Goal: Information Seeking & Learning: Find specific fact

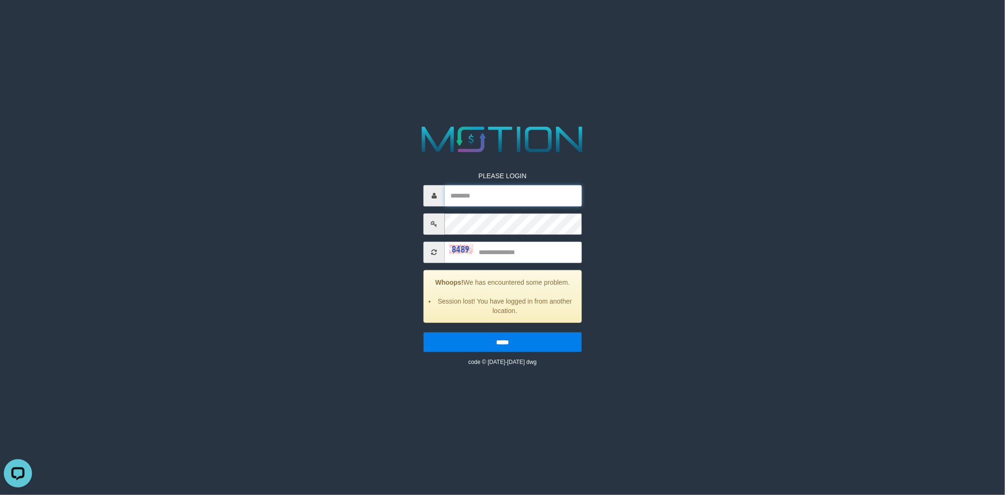
drag, startPoint x: 548, startPoint y: 201, endPoint x: 550, endPoint y: 206, distance: 5.7
click at [548, 201] on input "text" at bounding box center [513, 195] width 137 height 21
type input "*********"
type input "****"
click at [423, 332] on input "*****" at bounding box center [502, 342] width 158 height 20
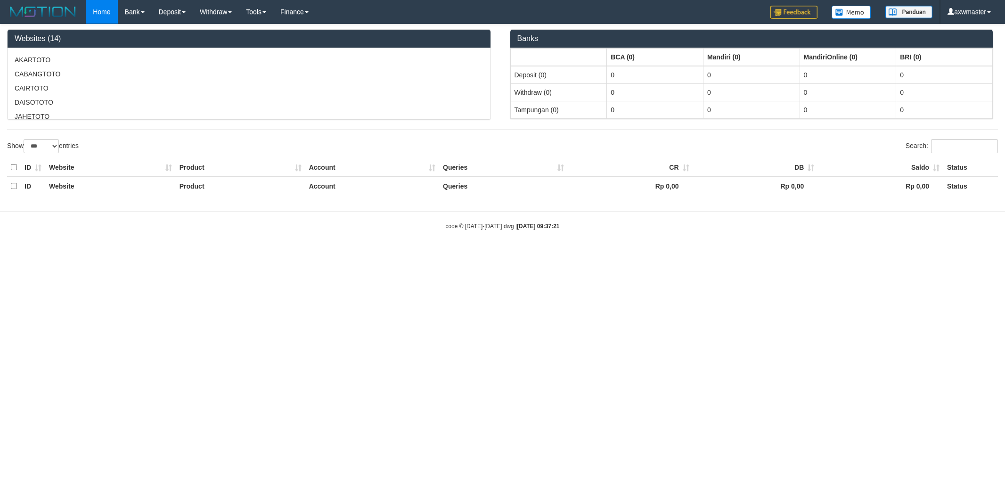
select select "***"
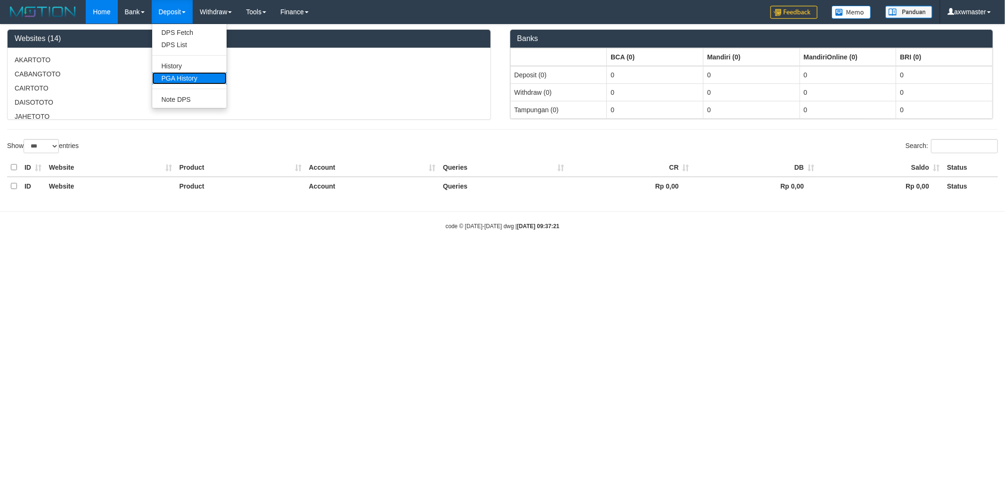
click at [182, 78] on link "PGA History" at bounding box center [189, 78] width 74 height 12
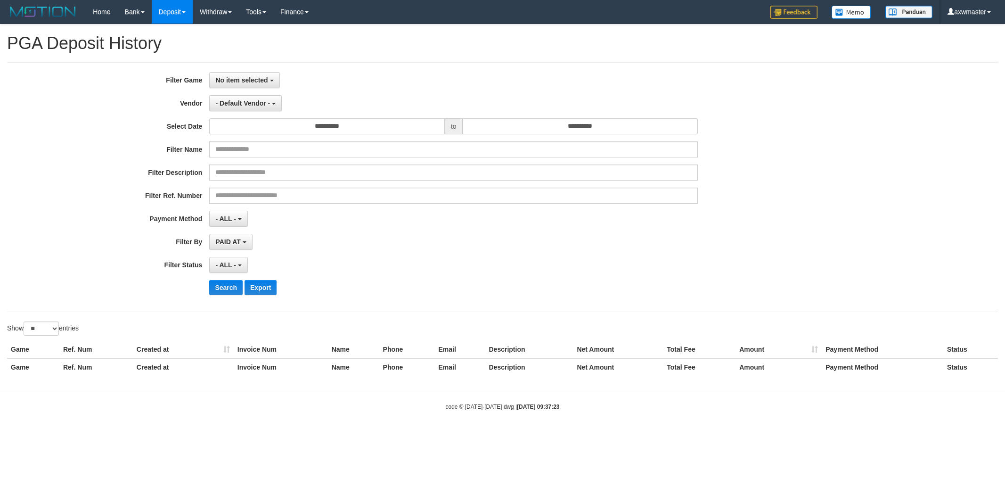
select select
select select "**"
click at [233, 75] on button "No item selected" at bounding box center [244, 80] width 70 height 16
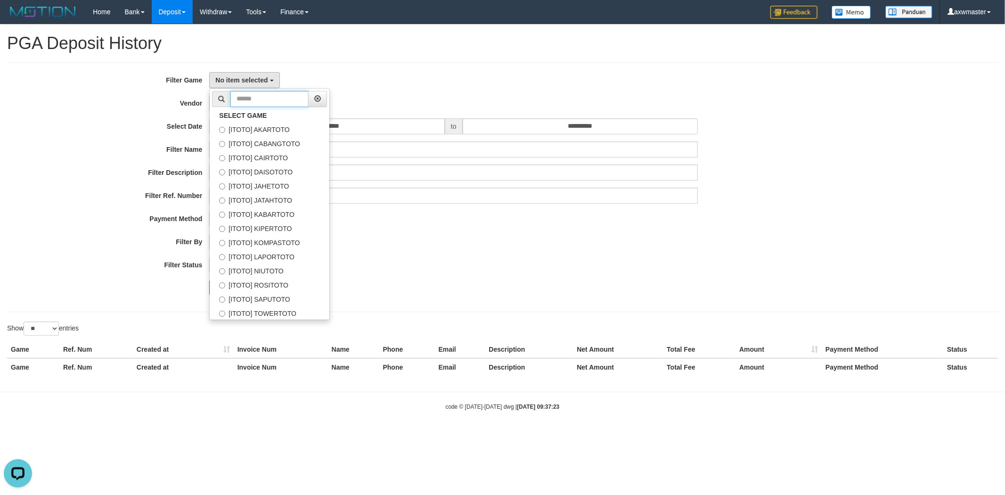
click at [297, 99] on input "text" at bounding box center [269, 99] width 78 height 16
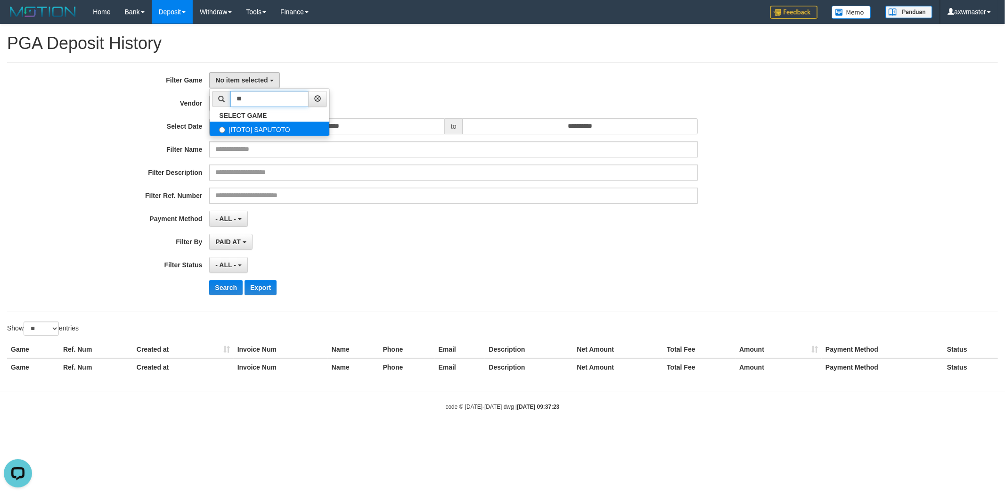
type input "**"
click at [312, 130] on label "[ITOTO] SAPUTOTO" at bounding box center [270, 129] width 120 height 14
select select "***"
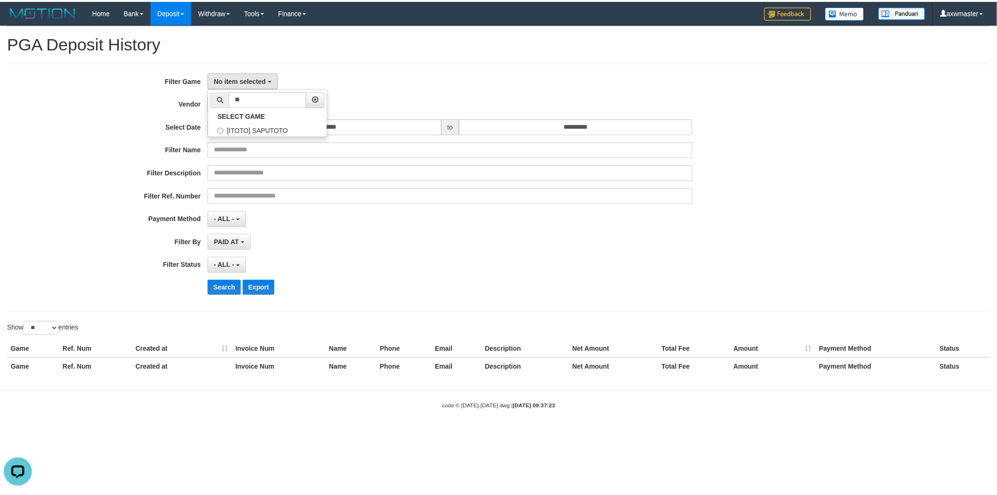
scroll to position [103, 0]
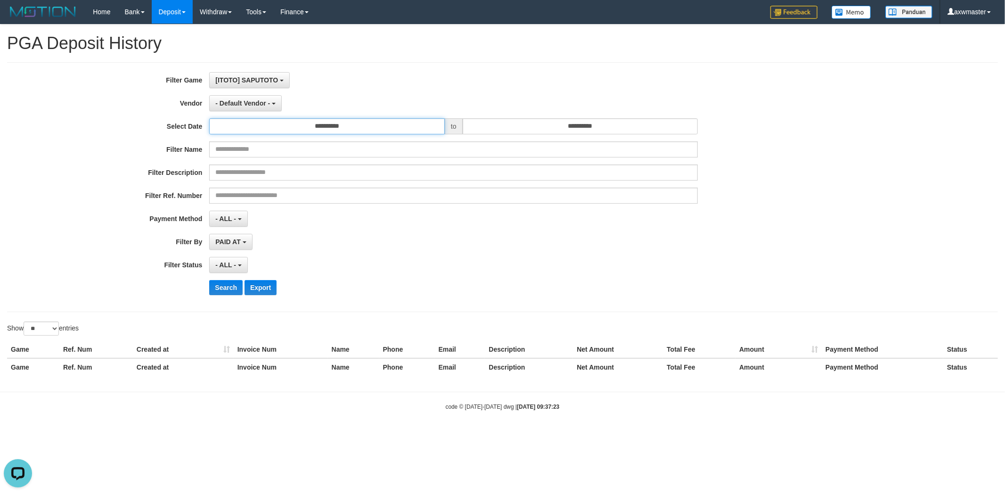
click at [342, 121] on input "**********" at bounding box center [327, 126] width 236 height 16
click at [228, 167] on td "30" at bounding box center [232, 173] width 13 height 14
type input "**********"
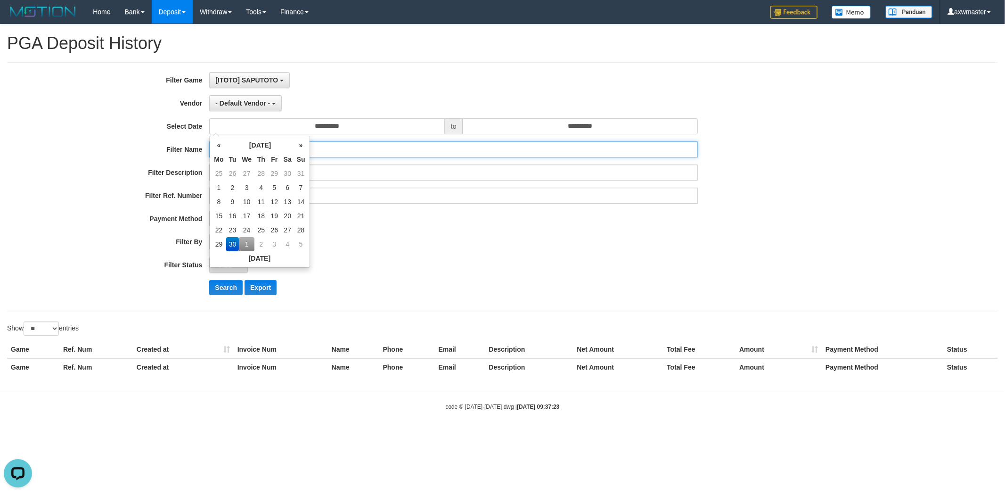
drag, startPoint x: 598, startPoint y: 156, endPoint x: 604, endPoint y: 154, distance: 6.1
click at [600, 157] on input "text" at bounding box center [453, 149] width 488 height 16
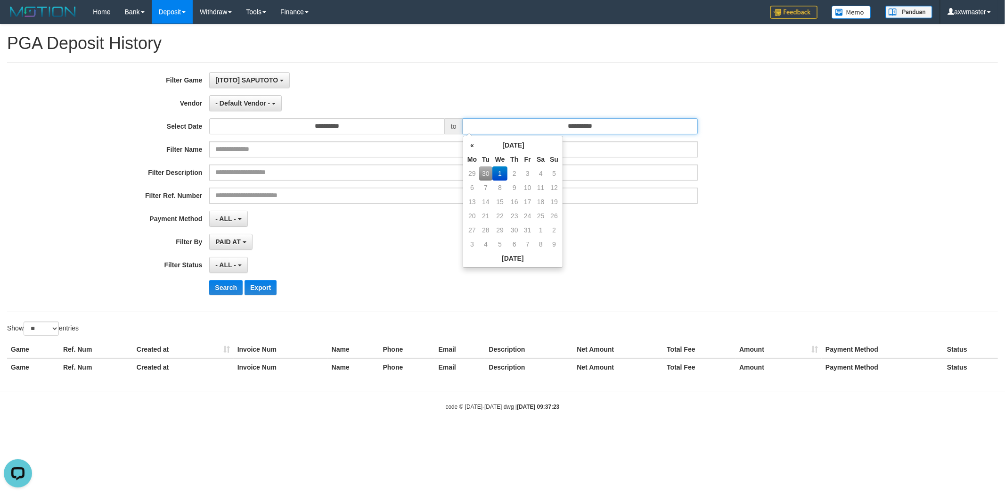
drag, startPoint x: 604, startPoint y: 121, endPoint x: 413, endPoint y: 150, distance: 193.4
click at [414, 150] on div "**********" at bounding box center [419, 187] width 838 height 230
paste input "text"
type input "**********"
click at [247, 114] on div "**********" at bounding box center [419, 187] width 838 height 230
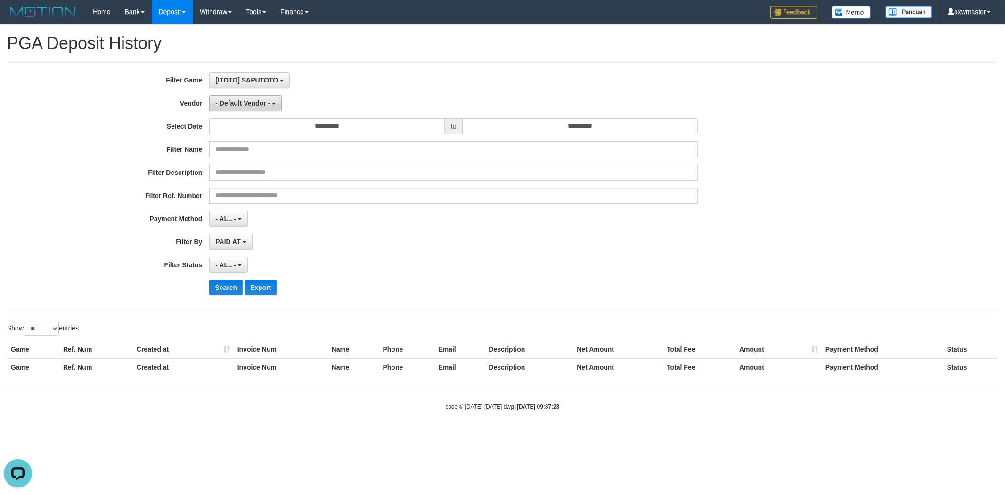
click at [251, 111] on button "- Default Vendor -" at bounding box center [245, 103] width 73 height 16
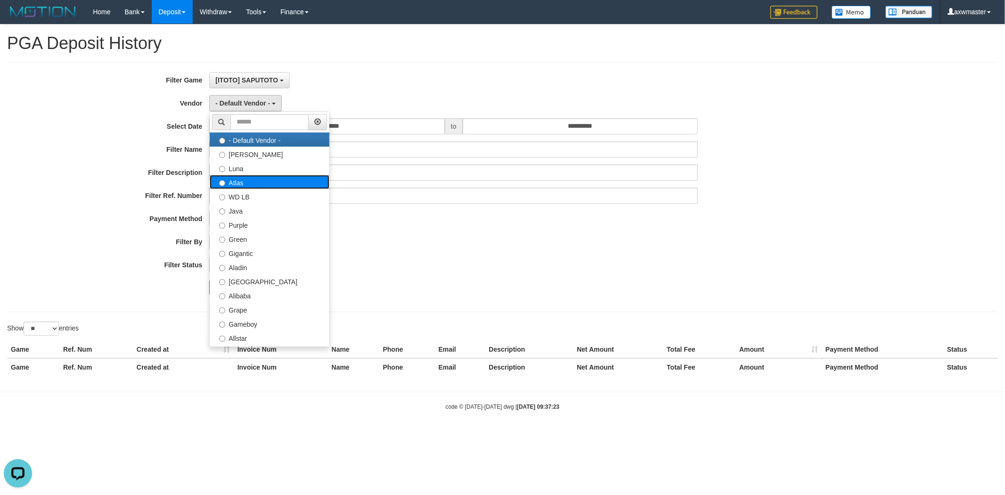
click at [263, 180] on label "Atlas" at bounding box center [270, 182] width 120 height 14
select select "**********"
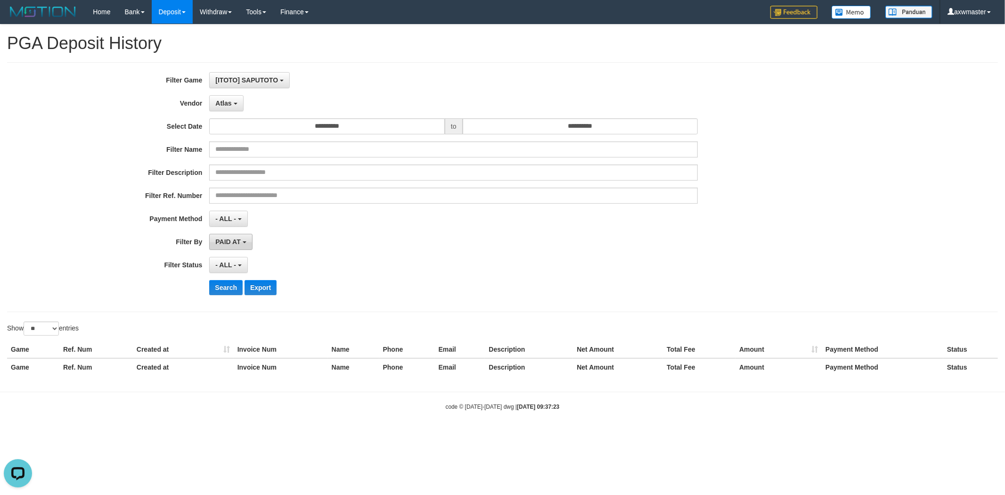
click at [234, 243] on span "PAID AT" at bounding box center [227, 242] width 25 height 8
click at [231, 290] on label "CREATED AT" at bounding box center [270, 292] width 120 height 14
select select "*"
click at [227, 268] on span "- ALL -" at bounding box center [225, 265] width 21 height 8
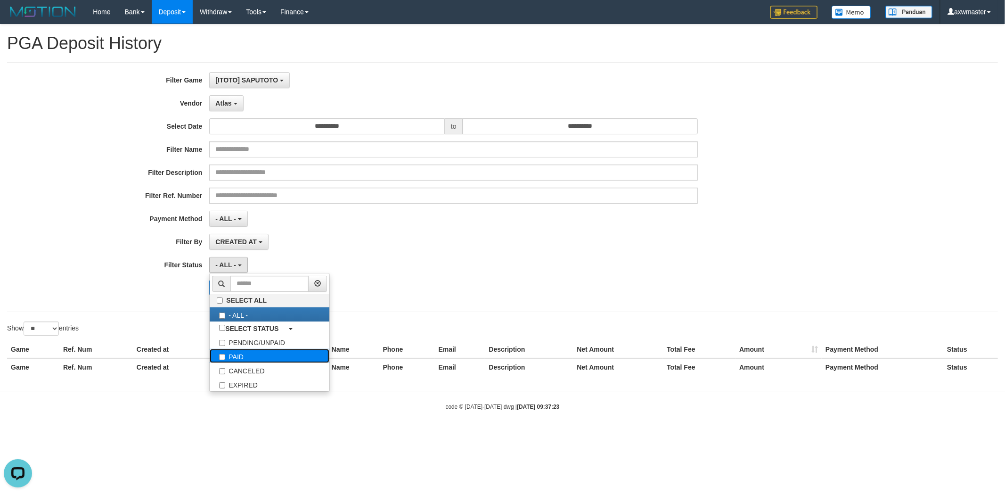
click at [245, 353] on label "PAID" at bounding box center [270, 356] width 120 height 14
select select "*"
click at [351, 256] on div "**********" at bounding box center [419, 187] width 838 height 230
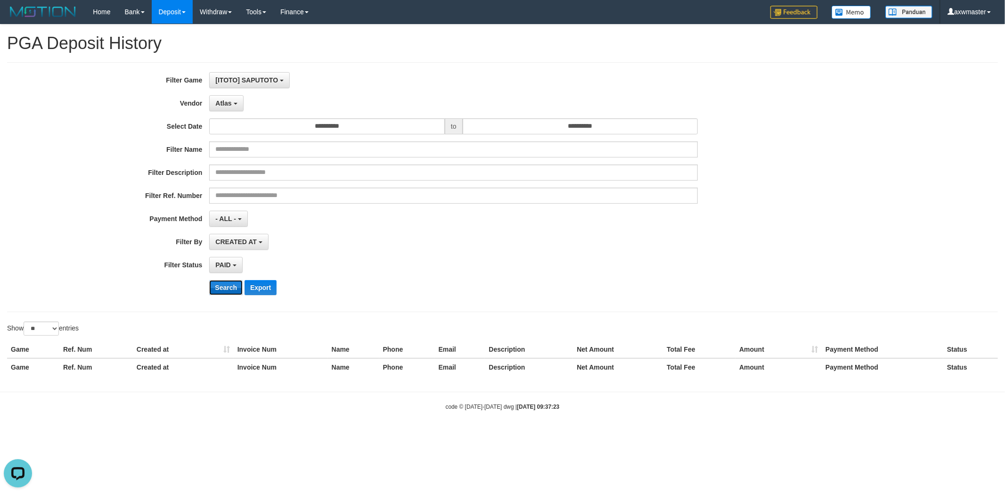
click at [234, 290] on button "Search" at bounding box center [225, 287] width 33 height 15
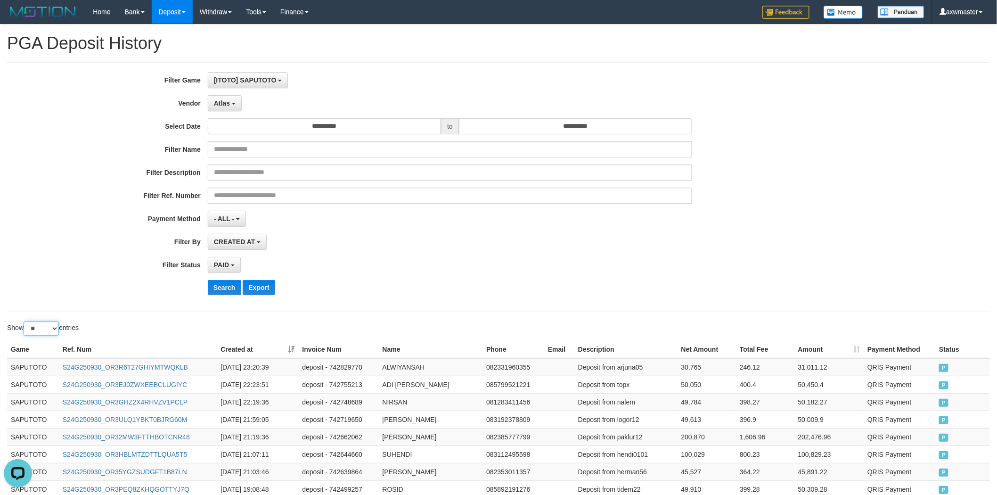
click at [47, 325] on select "** ** ** ***" at bounding box center [41, 328] width 35 height 14
click at [25, 322] on select "** ** ** ***" at bounding box center [41, 328] width 35 height 14
click at [50, 331] on select "** ** ** ***" at bounding box center [41, 328] width 35 height 14
select select "***"
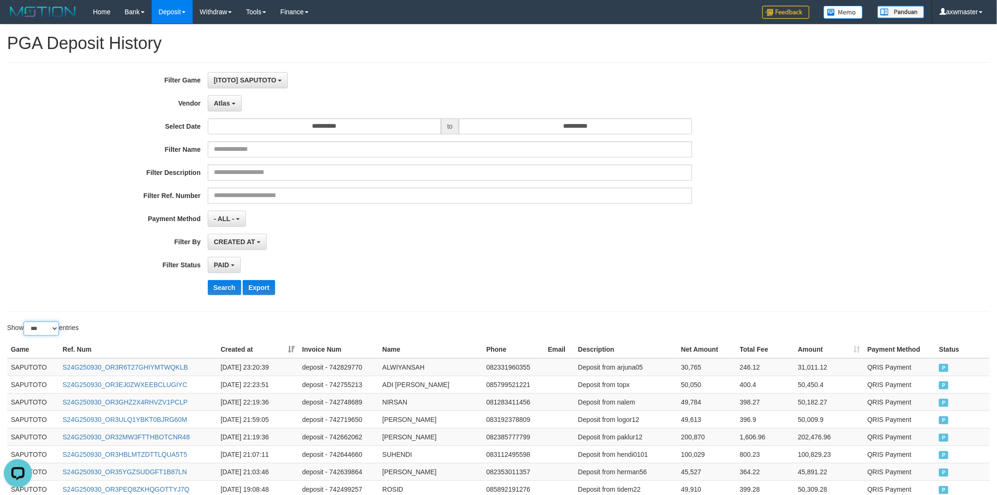
click at [25, 322] on select "** ** ** ***" at bounding box center [41, 328] width 35 height 14
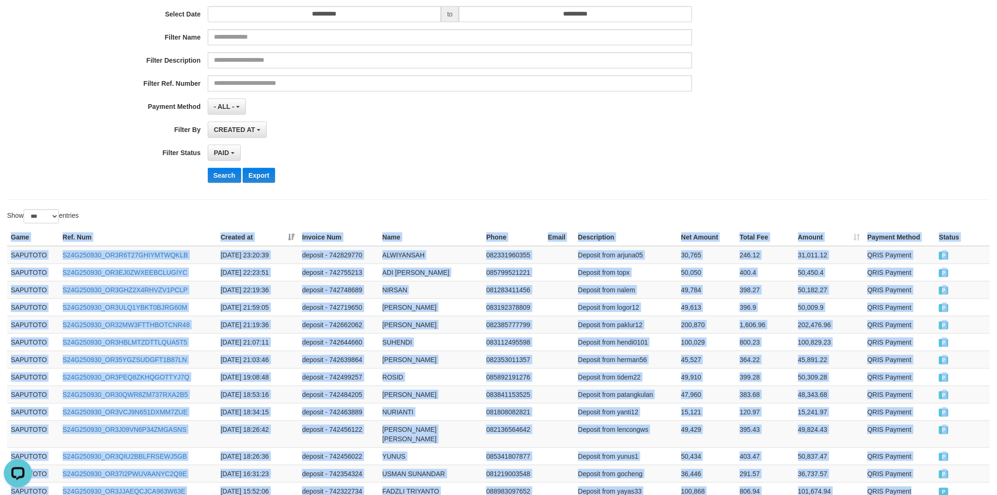
scroll to position [324, 0]
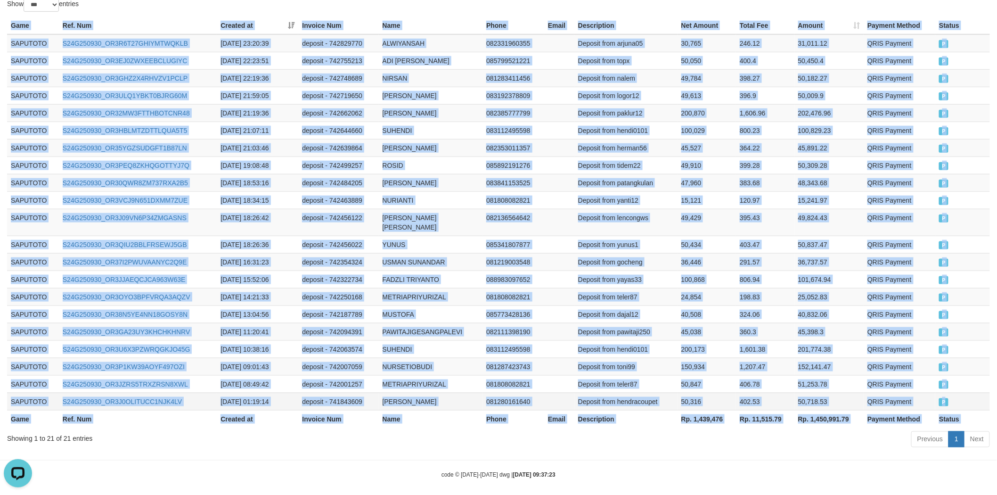
drag, startPoint x: 32, startPoint y: 361, endPoint x: 955, endPoint y: 386, distance: 923.1
click at [955, 386] on table "Game Ref. Num Created at Invoice Num Name Phone Email Description Net Amount To…" at bounding box center [498, 222] width 983 height 410
copy table "Game Ref. Num Created at Invoice Num Name Phone Email Description Net Amount To…"
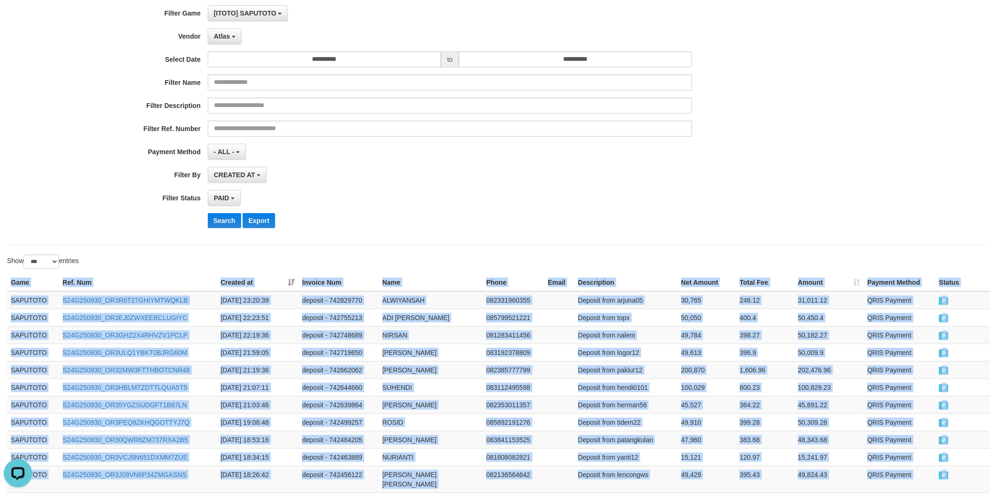
scroll to position [0, 0]
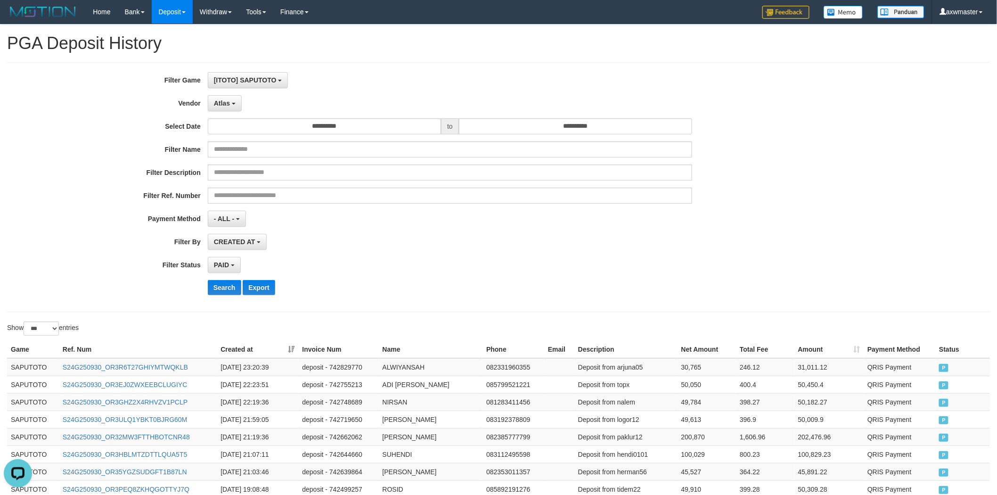
click at [245, 107] on div "Atlas - Default Vendor - [PERSON_NAME] Atlas WD LB Java Purple Green Gigantic A…" at bounding box center [450, 103] width 485 height 16
click at [238, 106] on button "Atlas" at bounding box center [225, 103] width 34 height 16
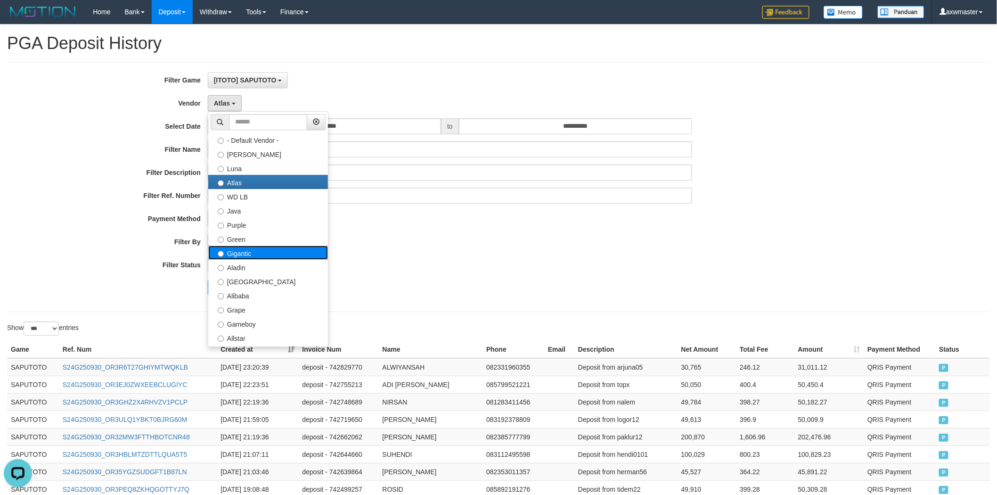
click at [303, 249] on label "Gigantic" at bounding box center [268, 252] width 120 height 14
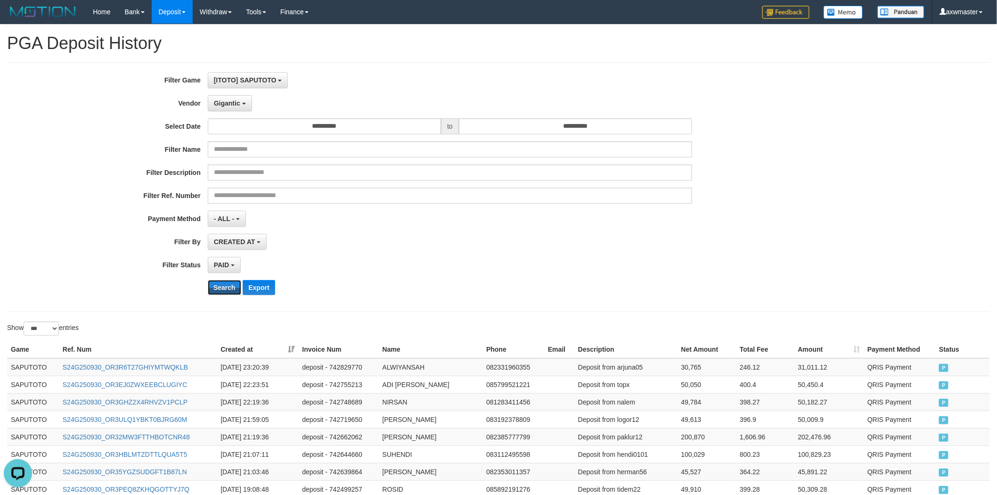
drag, startPoint x: 226, startPoint y: 286, endPoint x: 46, endPoint y: 347, distance: 189.9
click at [226, 287] on button "Search" at bounding box center [224, 287] width 33 height 15
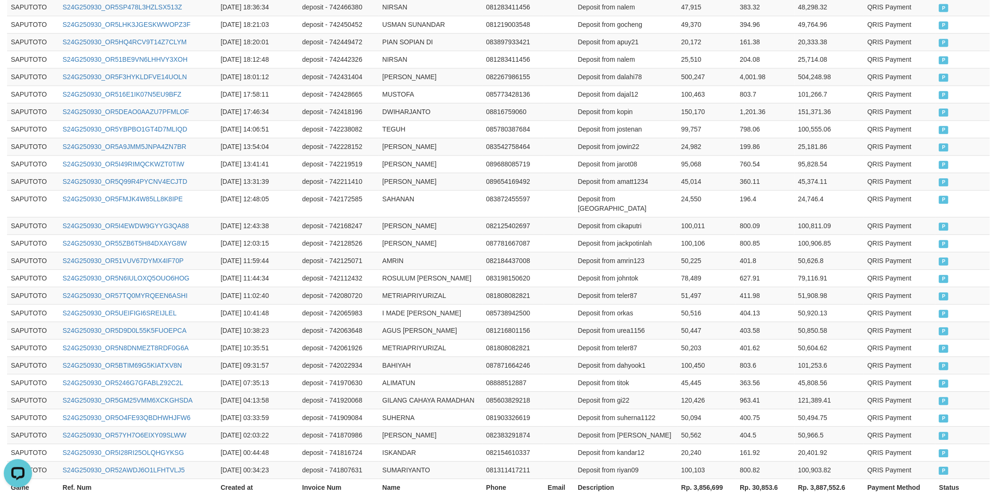
scroll to position [917, 0]
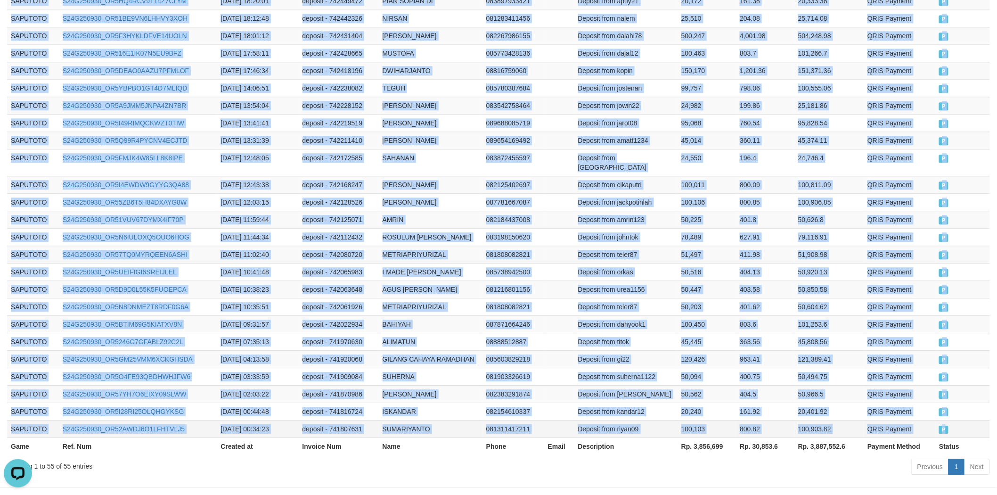
drag, startPoint x: 11, startPoint y: 368, endPoint x: 963, endPoint y: 400, distance: 952.1
copy tbody "SAPUTOTO S24G250930_OR5BSR8XBVL1X8UQGMJ [DATE] 23:44:32 deposit - 742861422 AGU…"
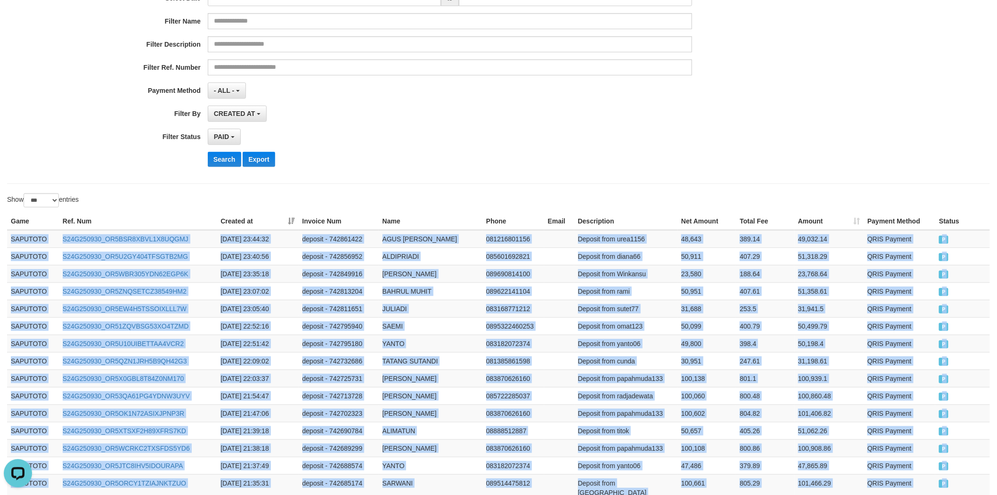
scroll to position [80, 0]
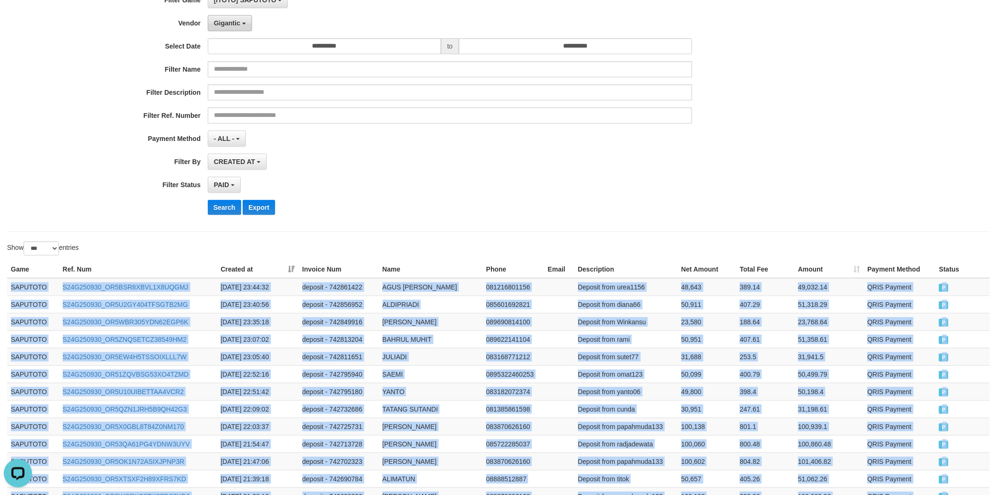
click at [236, 23] on span "Gigantic" at bounding box center [227, 23] width 26 height 8
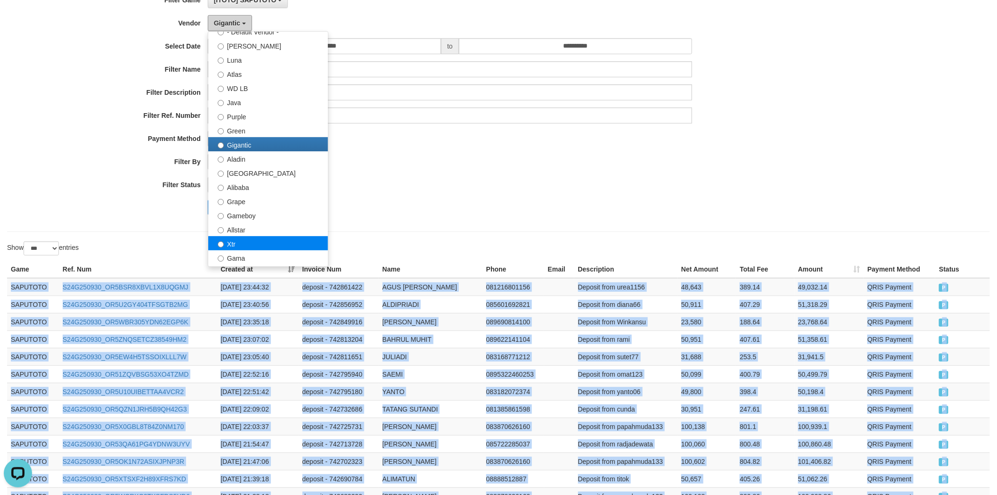
scroll to position [52, 0]
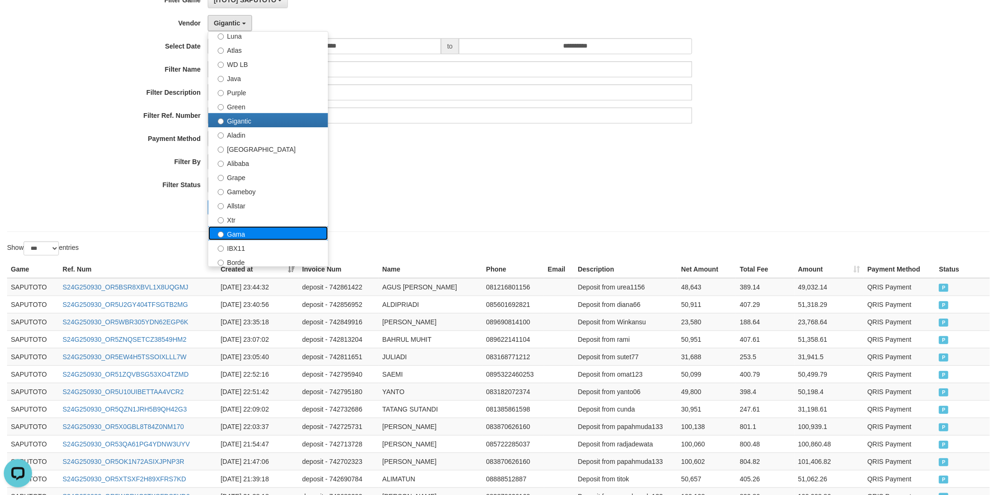
click at [260, 239] on label "Gama" at bounding box center [268, 233] width 120 height 14
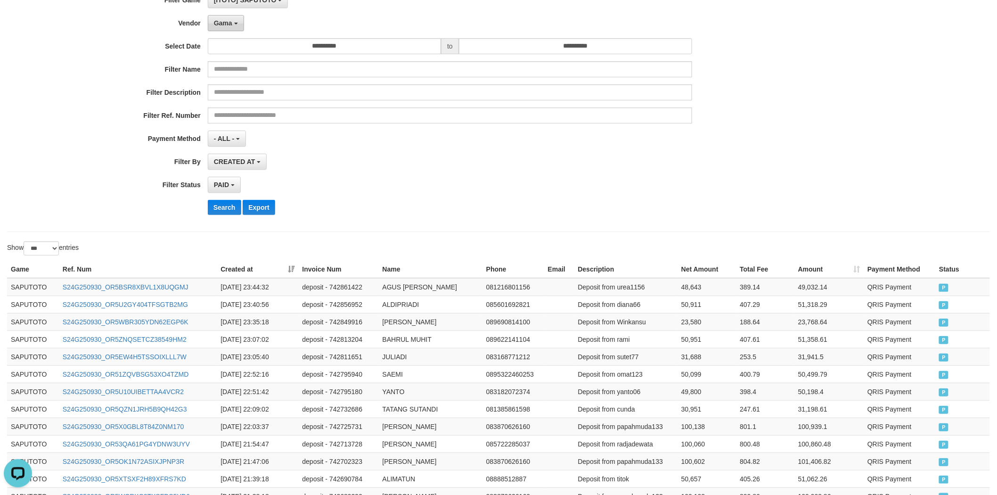
click at [242, 22] on button "Gama" at bounding box center [226, 23] width 36 height 16
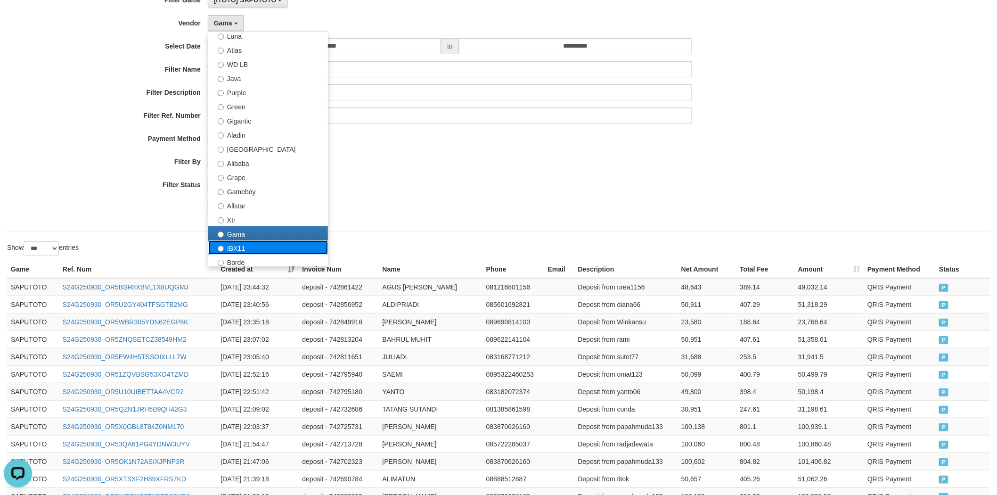
click at [274, 240] on label "IBX11" at bounding box center [268, 247] width 120 height 14
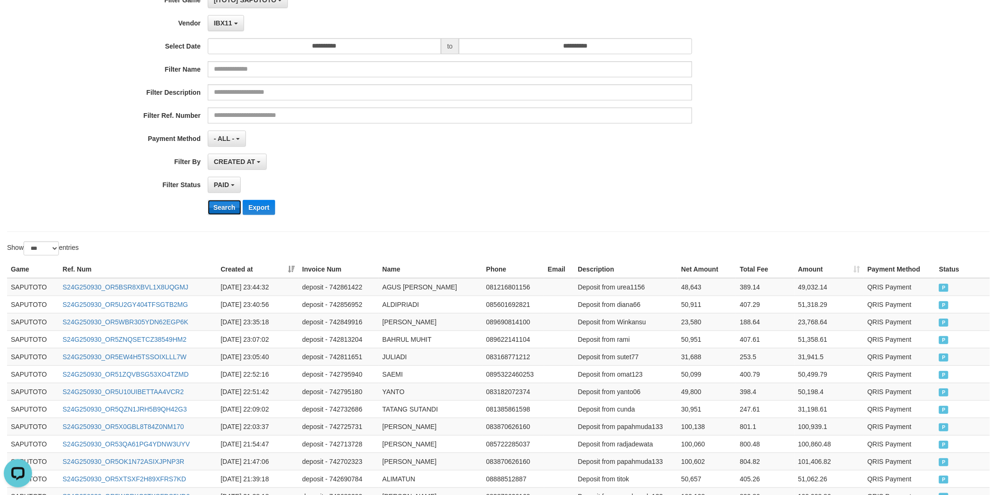
click at [222, 207] on button "Search" at bounding box center [224, 207] width 33 height 15
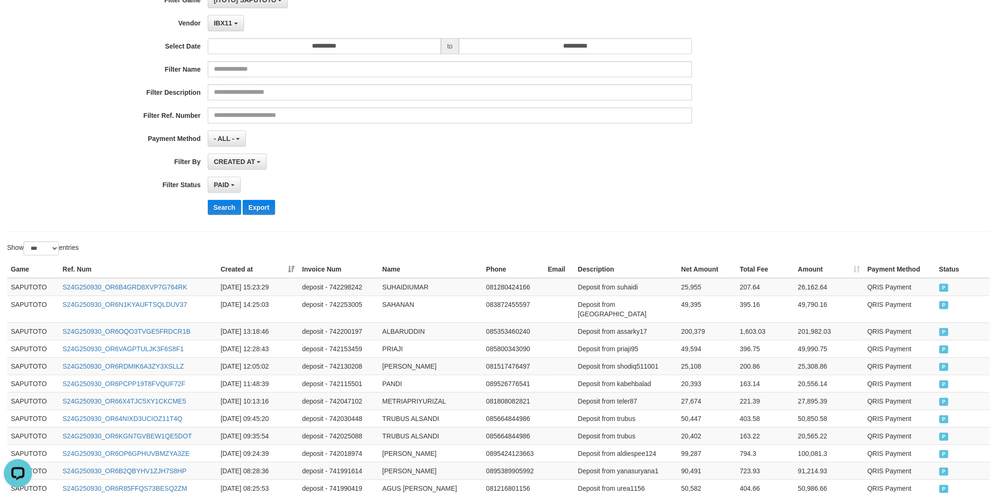
scroll to position [219, 0]
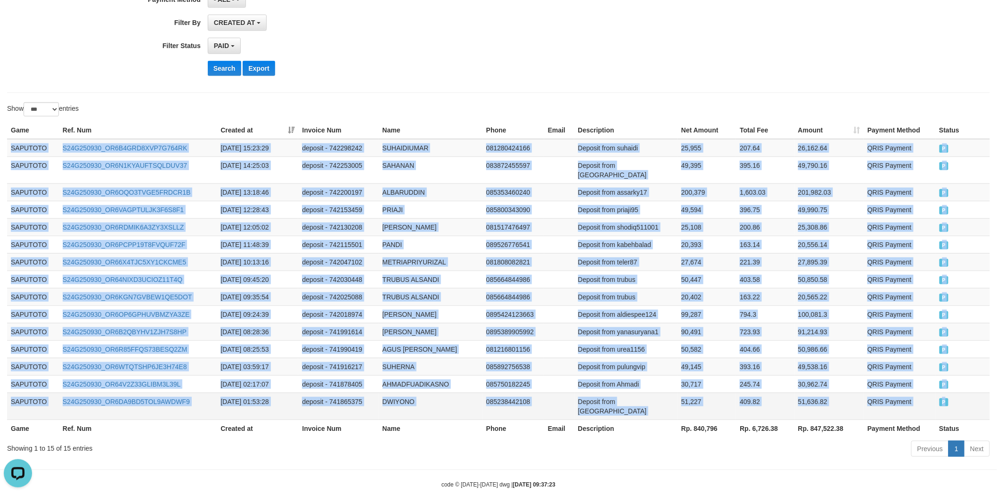
drag, startPoint x: 11, startPoint y: 288, endPoint x: 950, endPoint y: 387, distance: 943.5
click at [950, 387] on tbody "SAPUTOTO S24G250930_OR6B4GRD8XVP7G764RK [DATE] 15:23:29 deposit - 742298242 SUH…" at bounding box center [498, 279] width 983 height 281
copy tbody "SAPUTOTO S24G250930_OR6B4GRD8XVP7G764RK [DATE] 15:23:29 deposit - 742298242 SUH…"
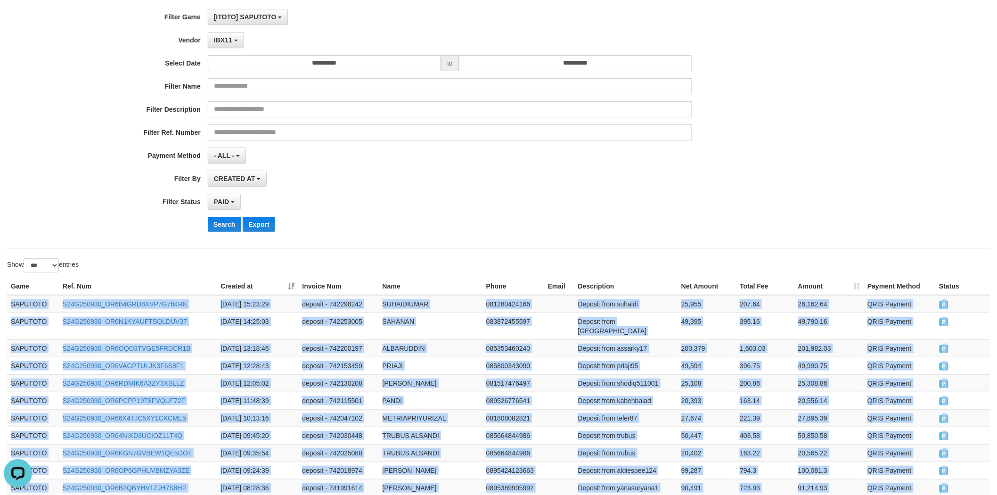
scroll to position [0, 0]
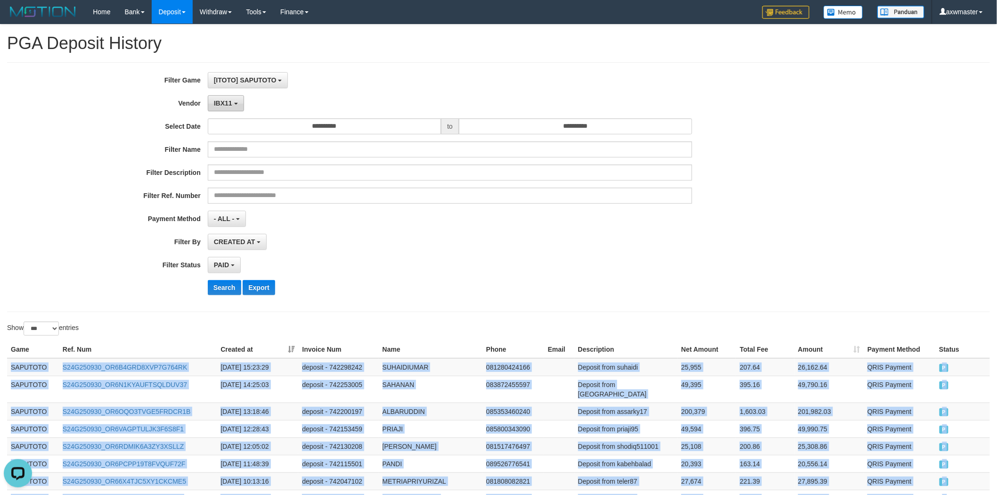
click at [241, 97] on button "IBX11" at bounding box center [226, 103] width 36 height 16
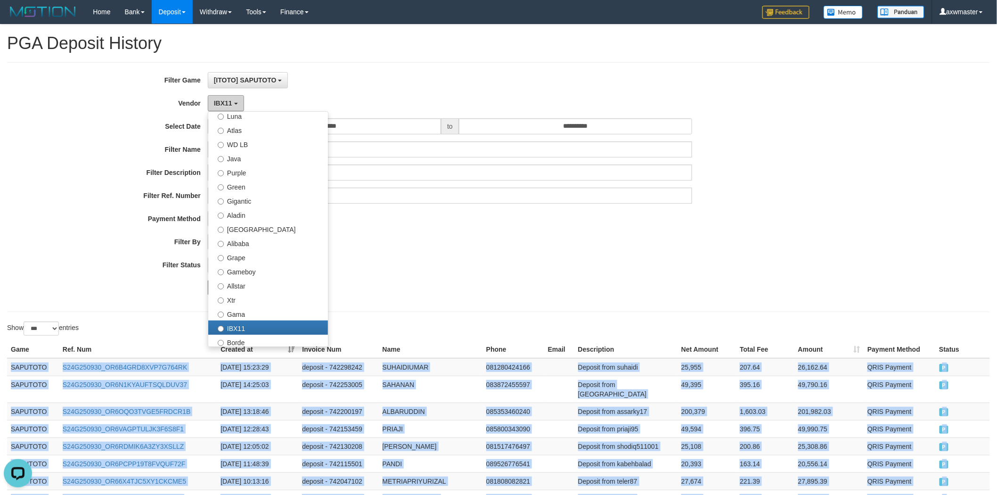
scroll to position [209, 0]
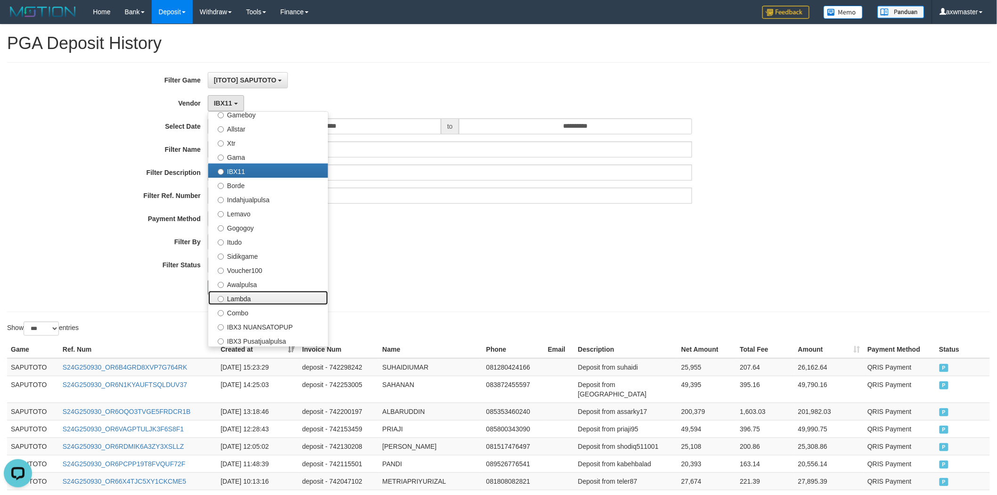
drag, startPoint x: 295, startPoint y: 291, endPoint x: 263, endPoint y: 290, distance: 32.5
click at [295, 292] on label "Lambda" at bounding box center [268, 298] width 120 height 14
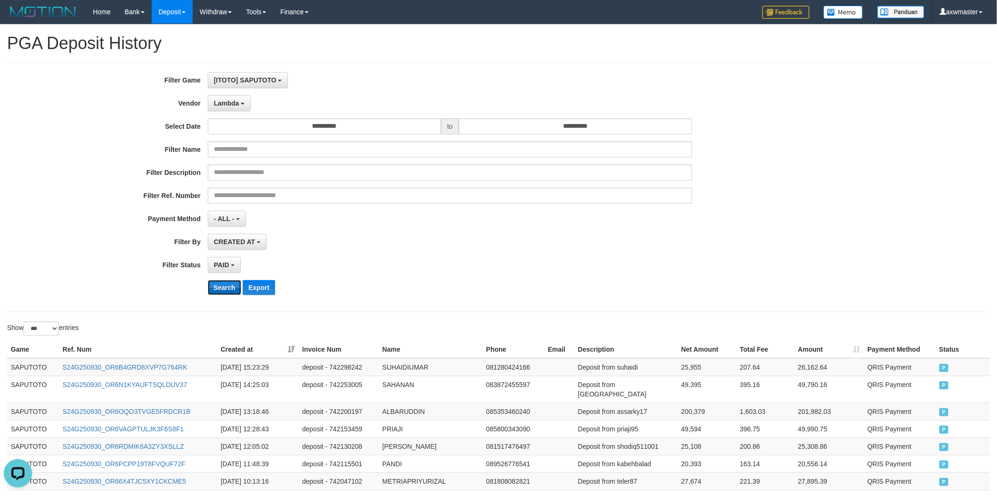
drag, startPoint x: 234, startPoint y: 286, endPoint x: 236, endPoint y: 278, distance: 8.2
click at [234, 285] on button "Search" at bounding box center [224, 287] width 33 height 15
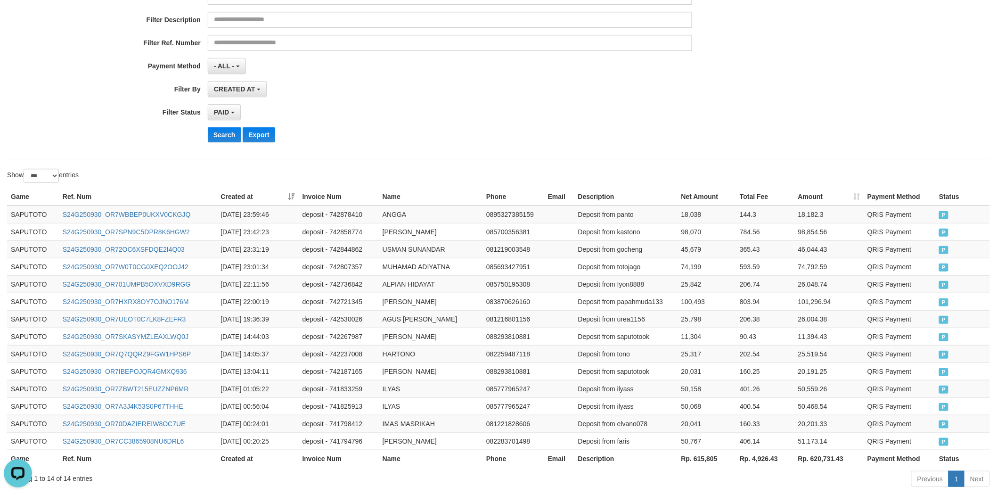
scroll to position [201, 0]
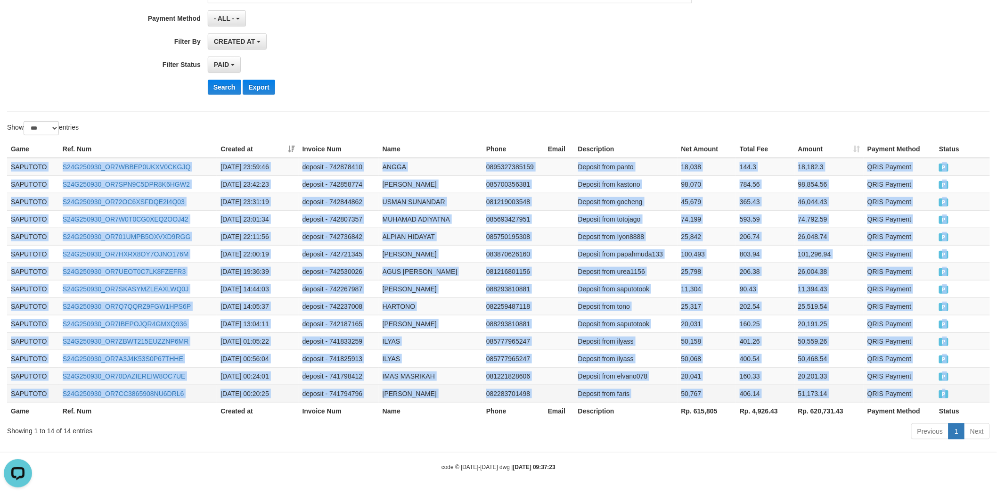
drag, startPoint x: 10, startPoint y: 368, endPoint x: 963, endPoint y: 398, distance: 953.4
click at [963, 398] on tbody "SAPUTOTO S24G250930_OR7WBBEP0UKXV0CKGJQ [DATE] 23:59:46 deposit - 742878410 ANG…" at bounding box center [498, 280] width 983 height 244
copy tbody "SAPUTOTO S24G250930_OR7WBBEP0UKXV0CKGJQ [DATE] 23:59:46 deposit - 742878410 ANG…"
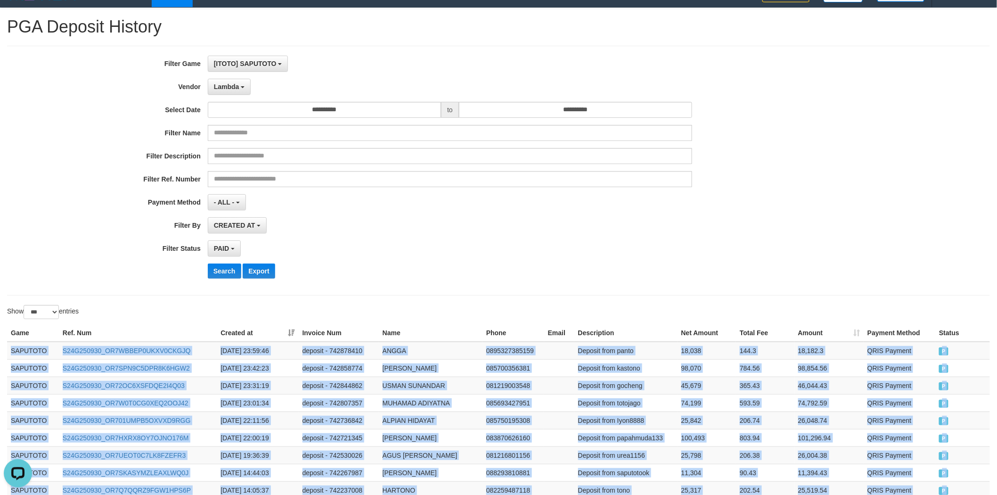
scroll to position [0, 0]
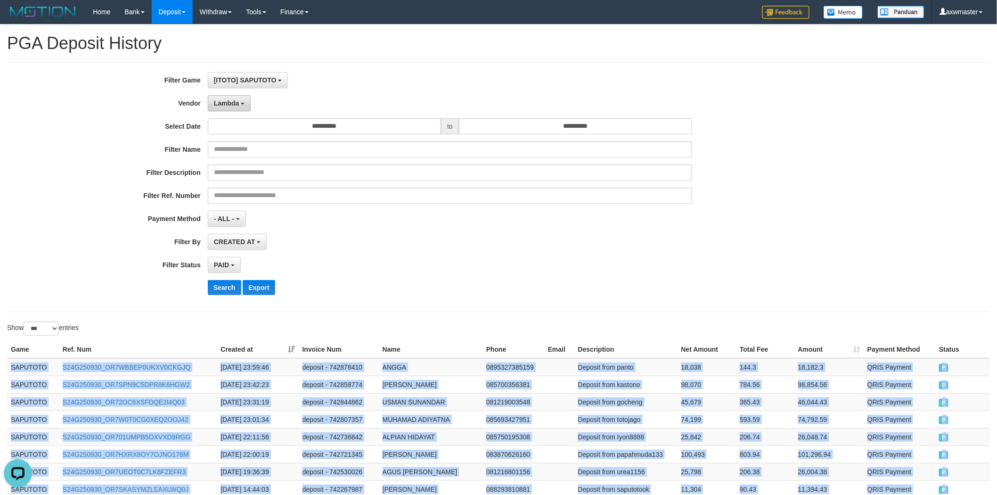
click at [233, 101] on span "Lambda" at bounding box center [226, 103] width 25 height 8
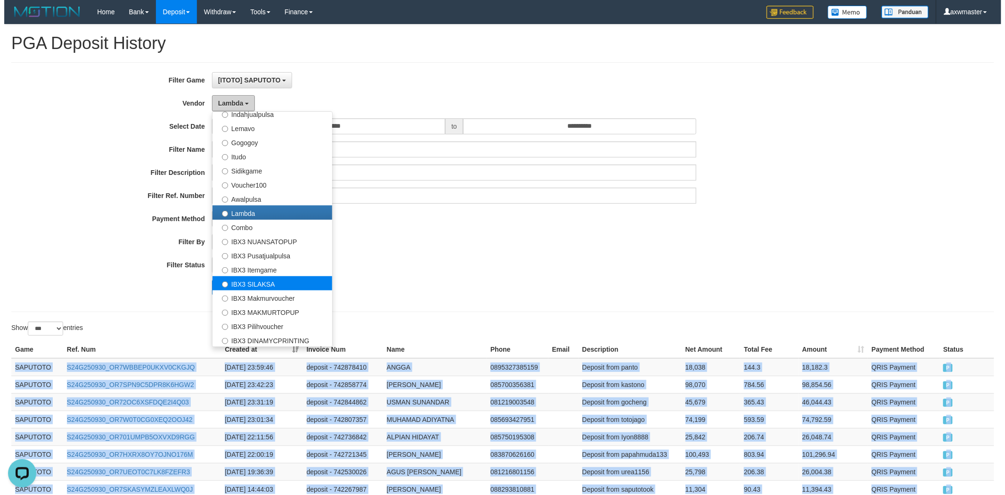
scroll to position [350, 0]
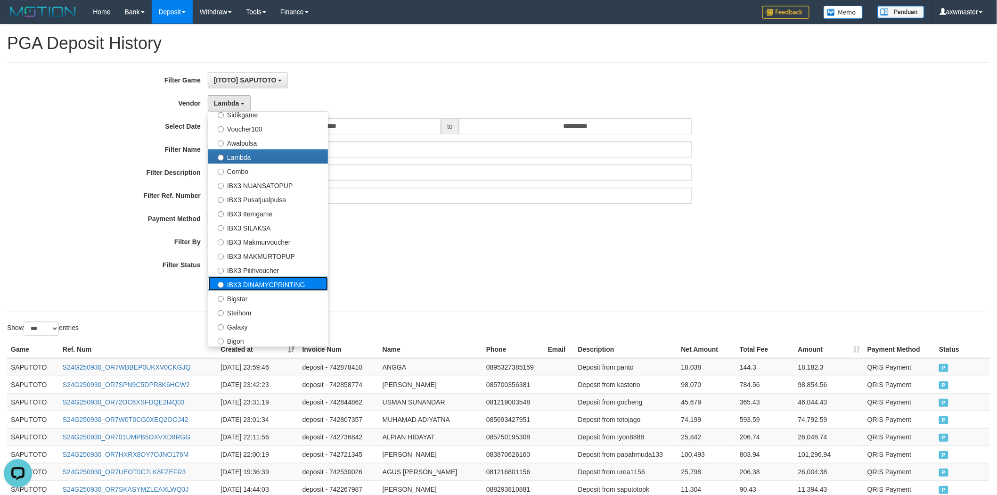
click at [289, 278] on label "IBX3 DINAMYCPRINTING" at bounding box center [268, 283] width 120 height 14
select select "**********"
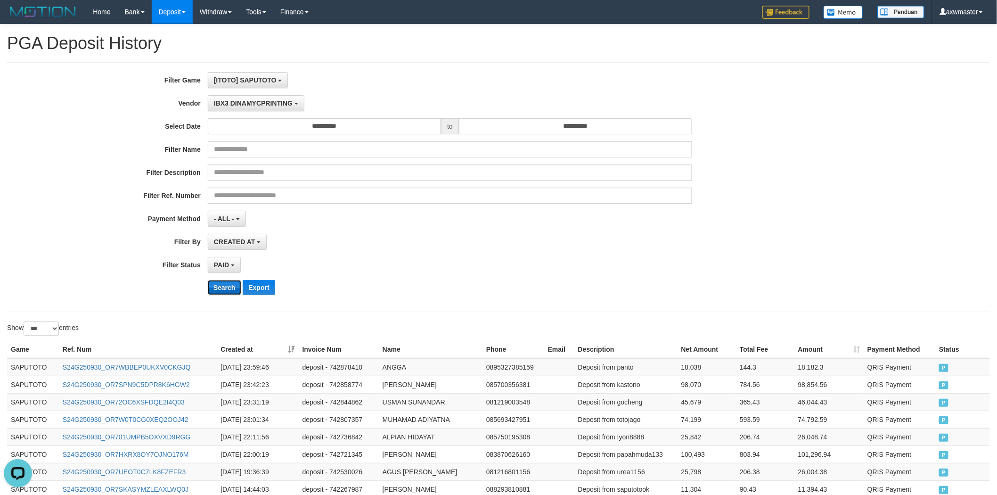
click at [231, 288] on button "Search" at bounding box center [224, 287] width 33 height 15
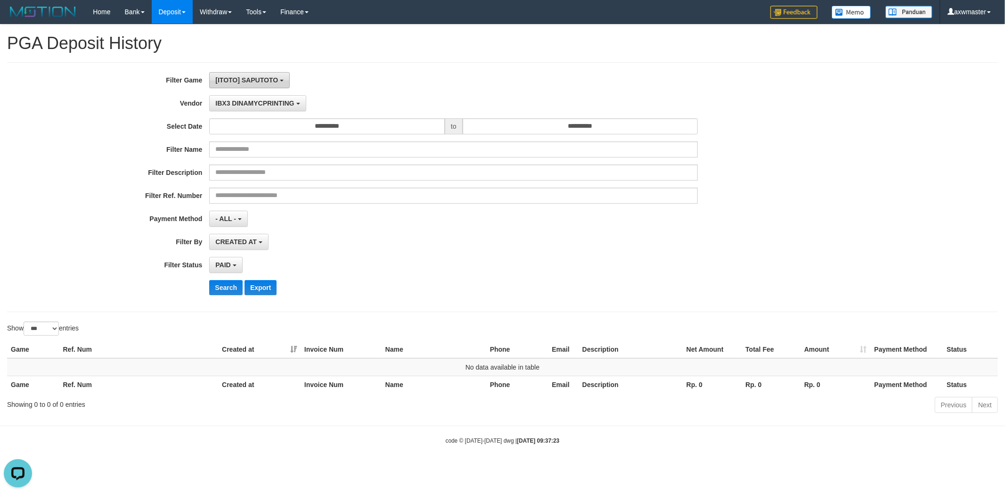
click at [261, 80] on button "[ITOTO] SAPUTOTO" at bounding box center [249, 80] width 81 height 16
click at [276, 88] on ul "** SELECT GAME [ITOTO] AKARTOTO [ITOTO] CABANGTOTO [ITOTO] CAIRTOTO [ITOTO] DAI…" at bounding box center [269, 112] width 121 height 48
drag, startPoint x: 274, startPoint y: 78, endPoint x: 283, endPoint y: 106, distance: 28.7
click at [275, 81] on span "[ITOTO] SAPUTOTO" at bounding box center [246, 80] width 63 height 8
click at [284, 106] on input "**" at bounding box center [269, 99] width 78 height 16
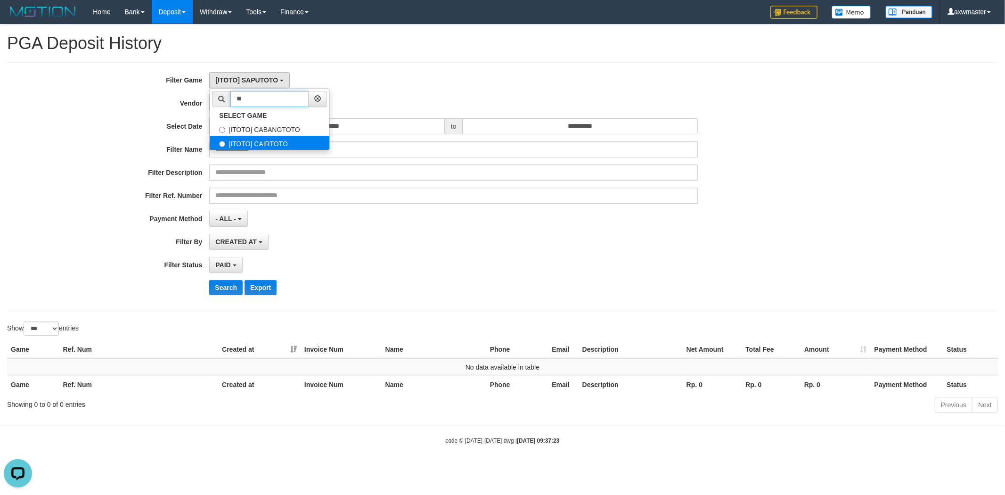
type input "**"
drag, startPoint x: 281, startPoint y: 139, endPoint x: 310, endPoint y: 134, distance: 29.7
click at [281, 139] on label "[ITOTO] CAIRTOTO" at bounding box center [270, 143] width 120 height 14
select select "***"
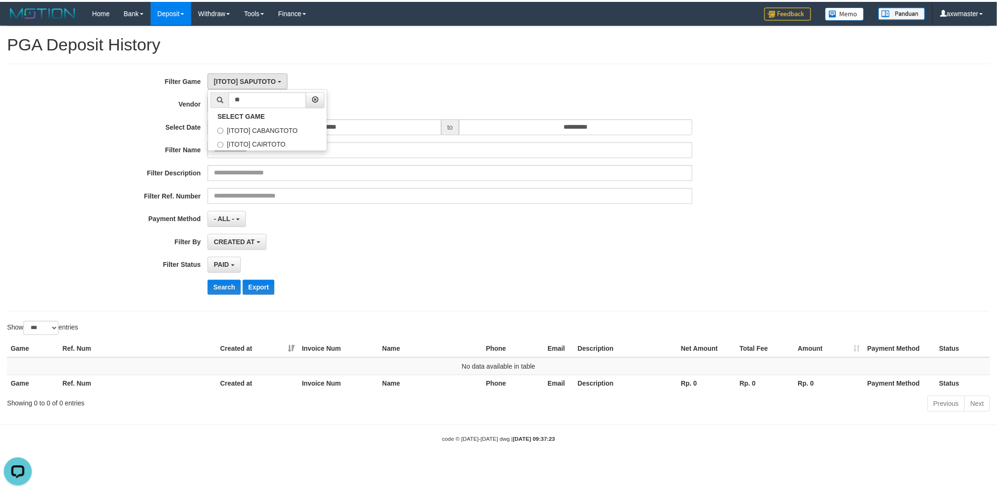
scroll to position [31, 0]
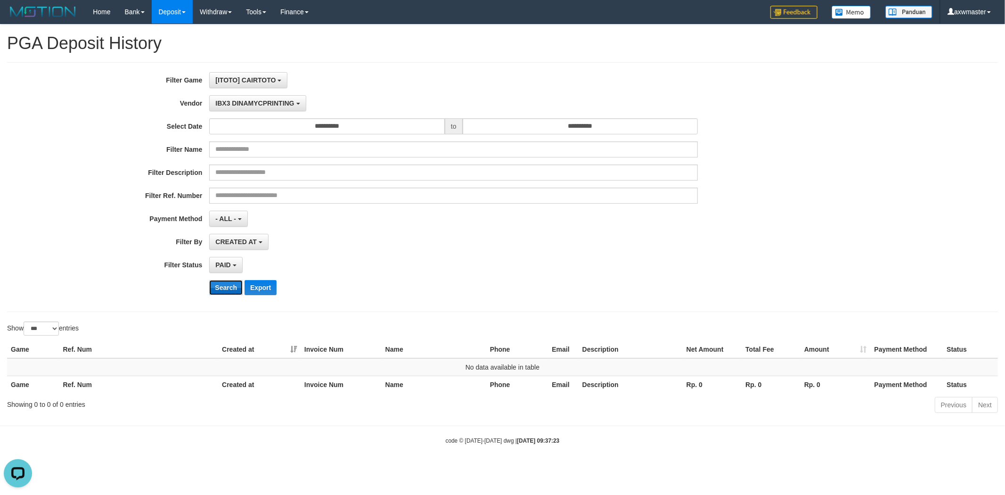
click at [227, 284] on button "Search" at bounding box center [225, 287] width 33 height 15
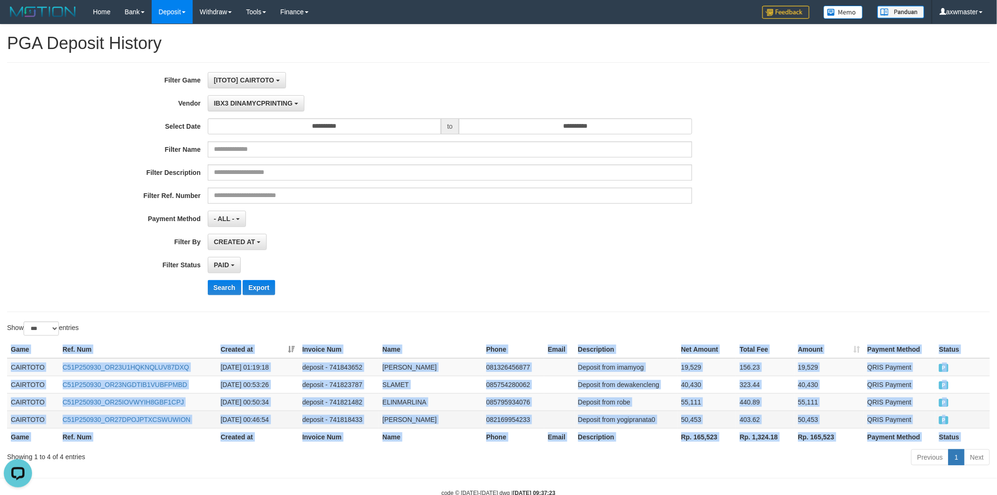
copy table "Game Ref. Num Created at Invoice Num Name Phone Email Description Net Amount To…"
drag, startPoint x: 9, startPoint y: 348, endPoint x: 961, endPoint y: 413, distance: 954.2
click at [961, 413] on table "Game Ref. Num Created at Invoice Num Name Phone Email Description Net Amount To…" at bounding box center [498, 393] width 983 height 105
drag, startPoint x: 284, startPoint y: 101, endPoint x: 289, endPoint y: 118, distance: 17.6
click at [284, 101] on span "IBX3 DINAMYCPRINTING" at bounding box center [253, 103] width 79 height 8
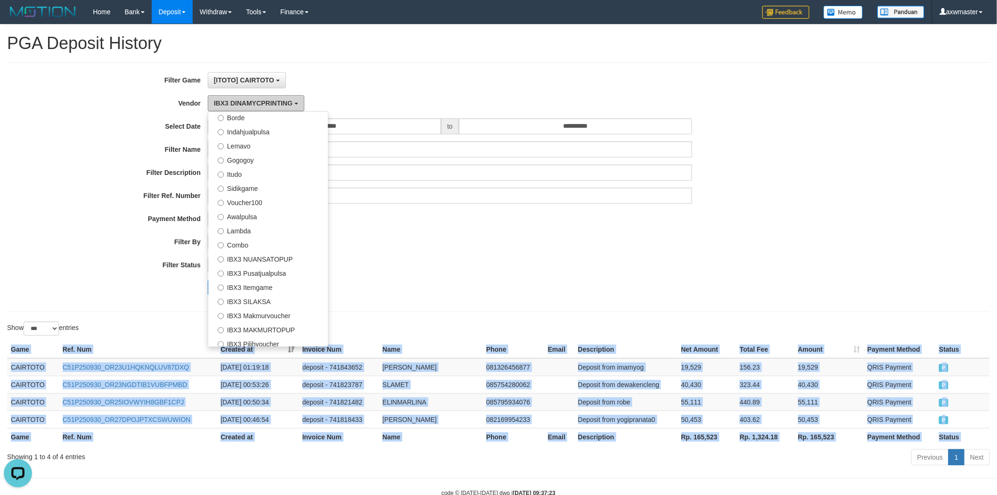
scroll to position [0, 0]
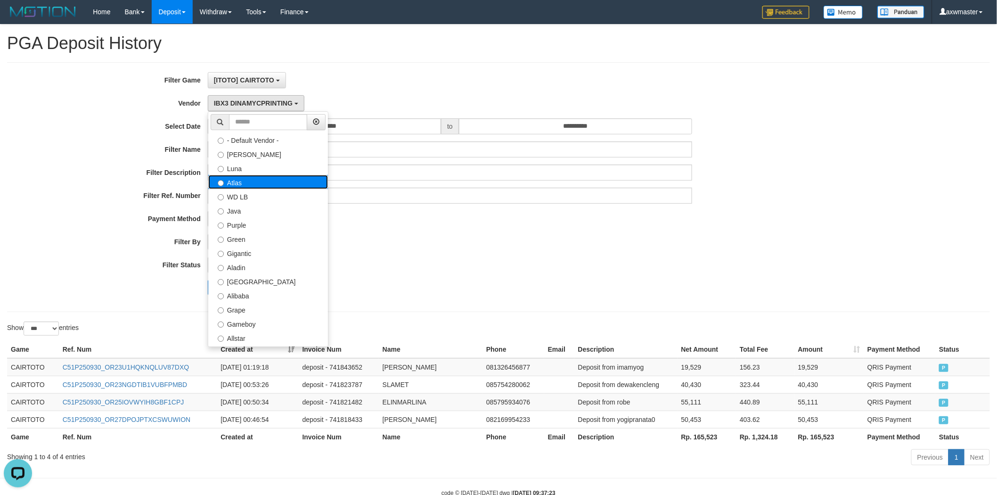
click at [297, 187] on label "Atlas" at bounding box center [268, 182] width 120 height 14
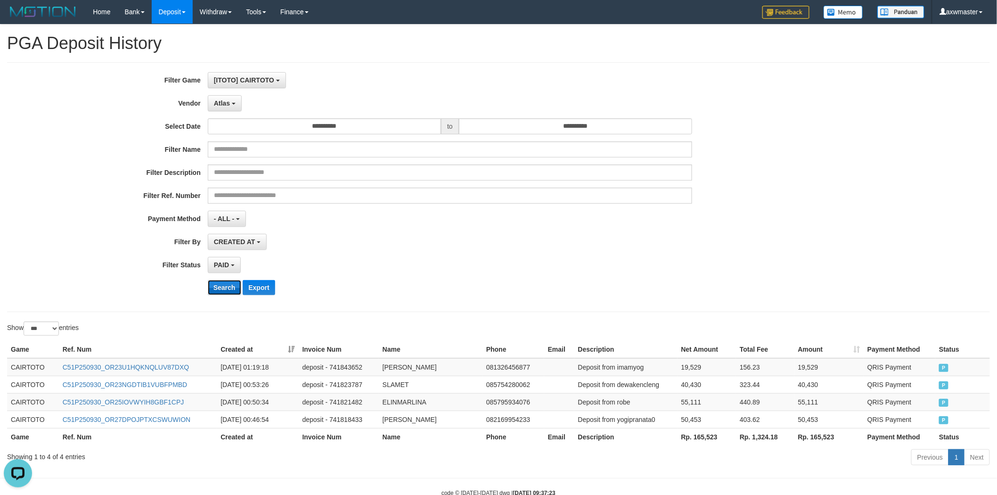
click at [233, 281] on button "Search" at bounding box center [224, 287] width 33 height 15
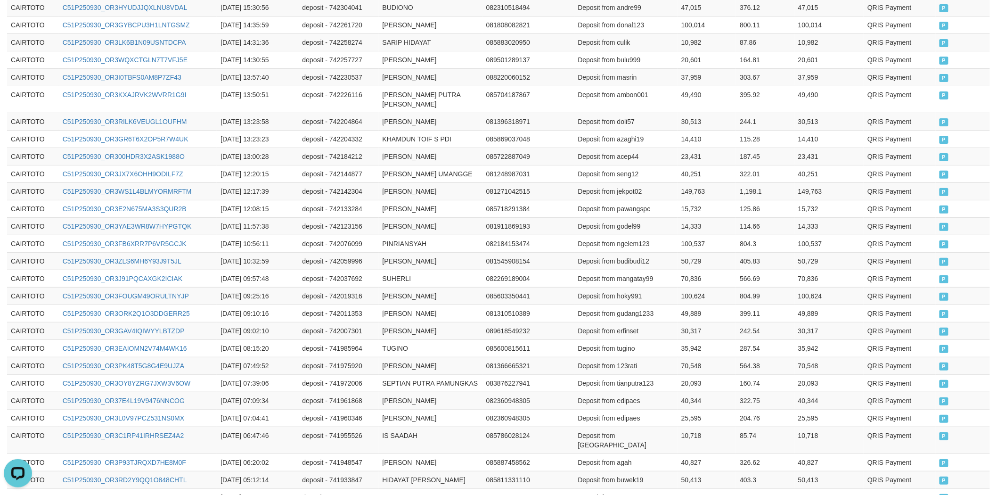
scroll to position [1712, 0]
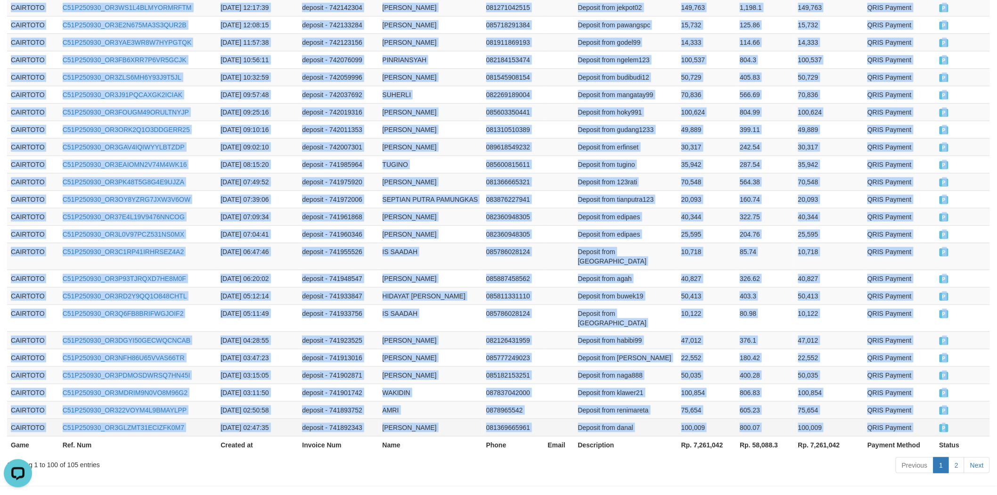
drag, startPoint x: 9, startPoint y: 368, endPoint x: 983, endPoint y: 398, distance: 974.1
copy tbody "CAIRTOTO C51P250930_OR3DTV0RKEJ081ZU6JW [DATE] 23:57:53 deposit - 742876504 ASR…"
click at [957, 457] on link "2" at bounding box center [956, 465] width 16 height 16
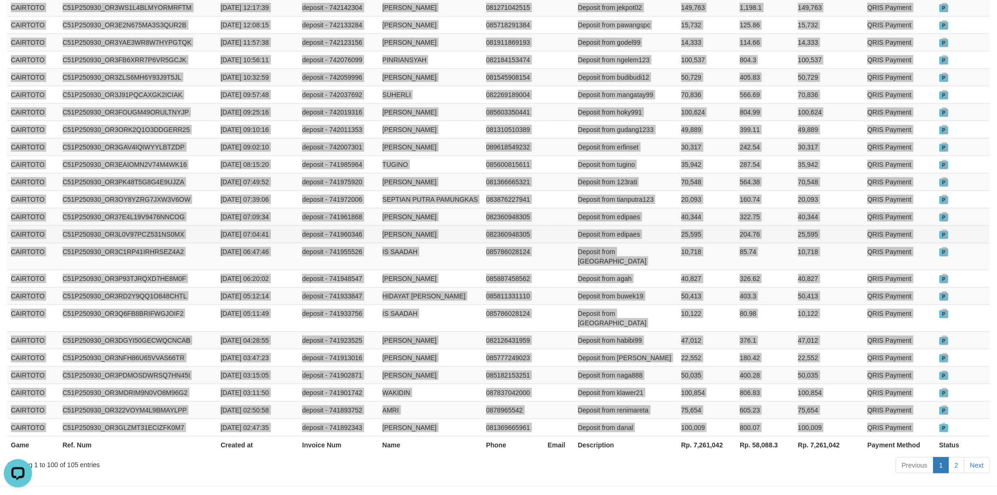
scroll to position [44, 0]
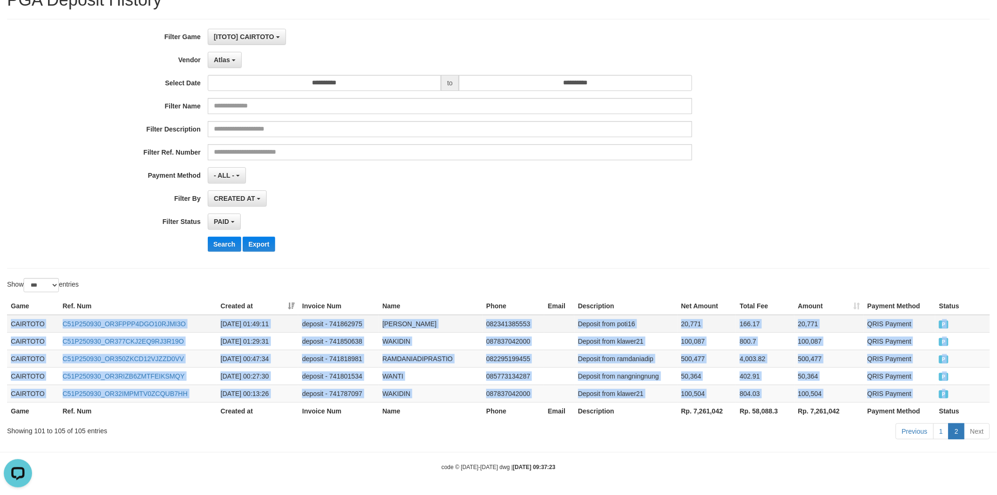
drag, startPoint x: 929, startPoint y: 396, endPoint x: 13, endPoint y: 322, distance: 919.2
click at [13, 322] on tbody "CAIRTOTO C51P250930_OR3FPPP4DGO10RJMI3O [DATE] 01:49:11 deposit - 741862975 [PE…" at bounding box center [498, 359] width 983 height 88
copy tbody "CAIRTOTO C51P250930_OR3FPPP4DGO10RJMI3O [DATE] 01:49:11 deposit - 741862975 [PE…"
click at [220, 55] on button "Atlas" at bounding box center [225, 60] width 34 height 16
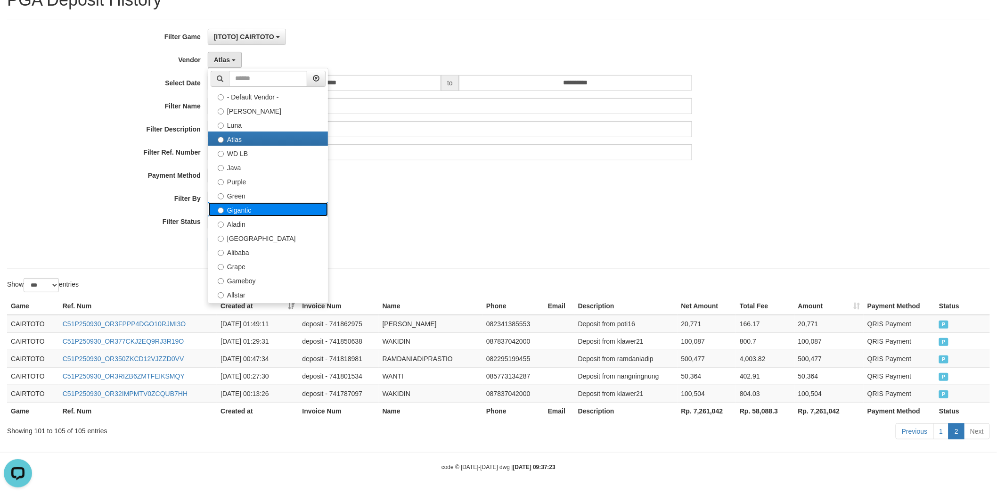
click at [269, 203] on label "Gigantic" at bounding box center [268, 209] width 120 height 14
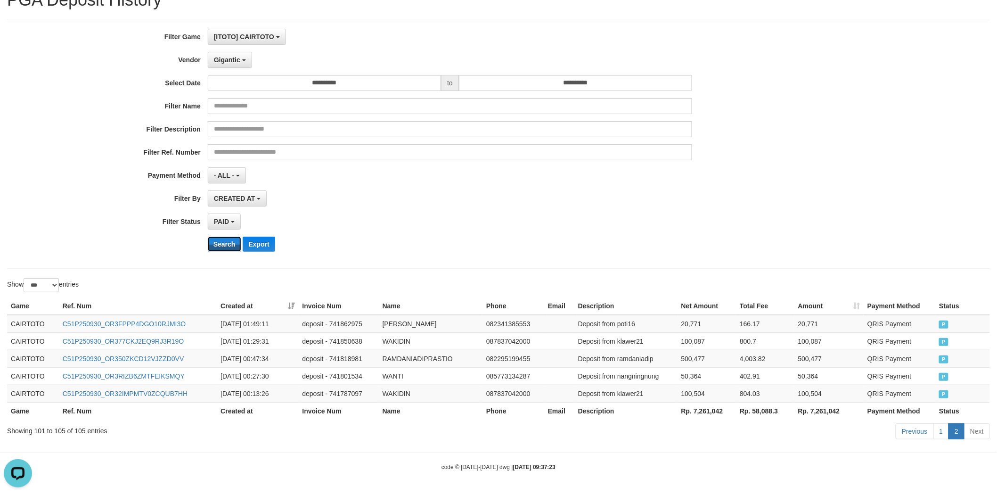
drag, startPoint x: 225, startPoint y: 240, endPoint x: 233, endPoint y: 229, distance: 13.9
click at [228, 239] on button "Search" at bounding box center [224, 243] width 33 height 15
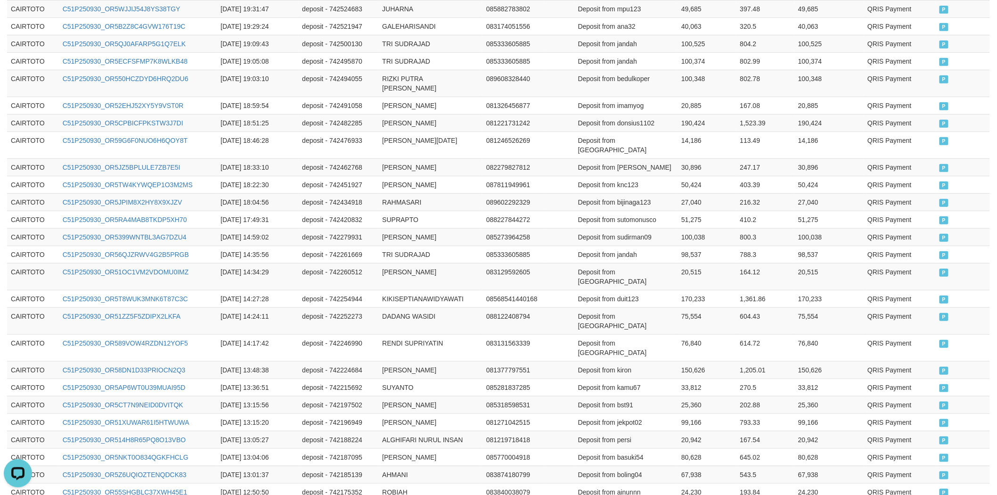
scroll to position [1722, 0]
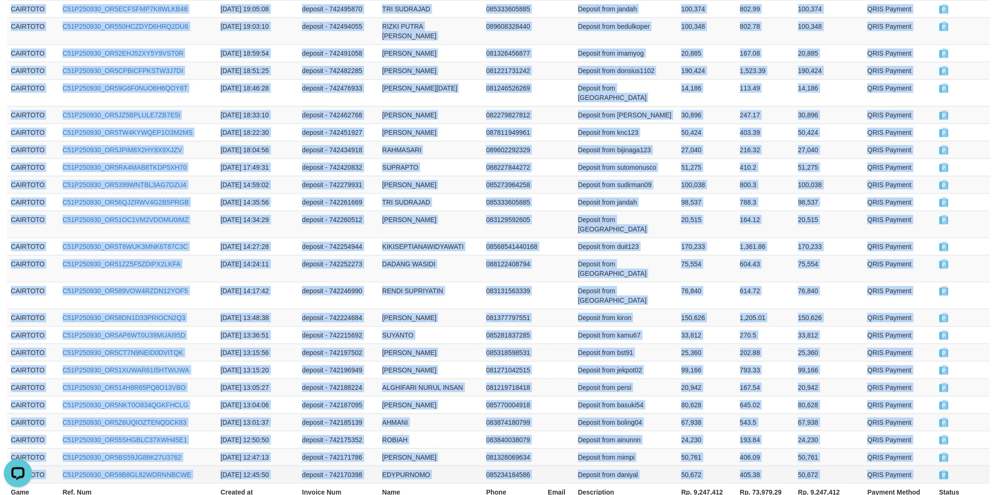
drag, startPoint x: 42, startPoint y: 342, endPoint x: 962, endPoint y: 394, distance: 921.0
copy tbody "CAIRTOTO C51P250930_OR5RSBVX74Z0W465PZN [DATE] 23:57:31 deposit - 742876116 RIO…"
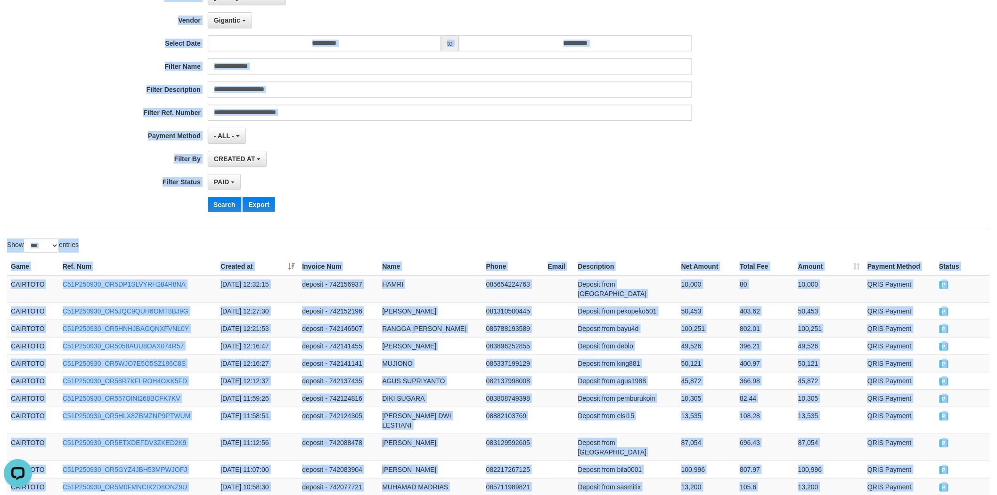
scroll to position [0, 0]
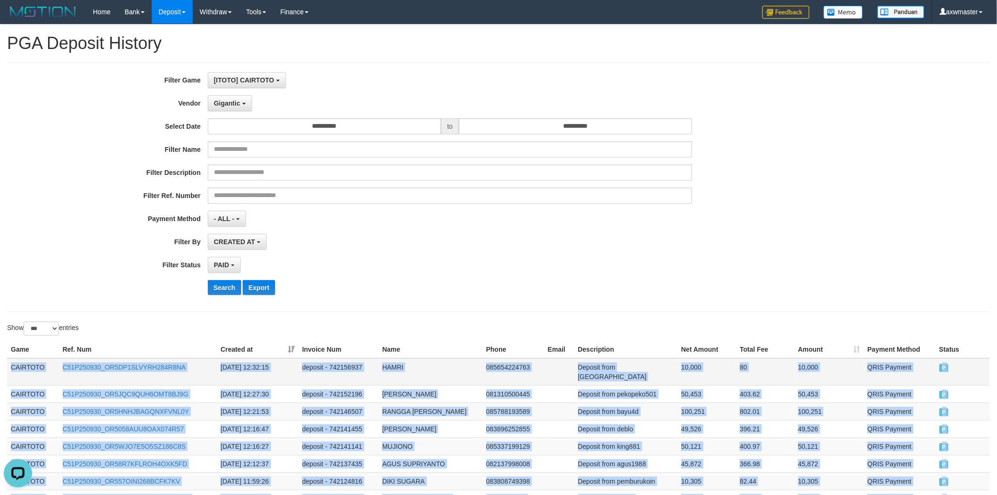
drag, startPoint x: 958, startPoint y: 394, endPoint x: 8, endPoint y: 370, distance: 949.4
copy tbody "CAIRTOTO C51P250930_OR5DP1SLVYRH284R8NA [DATE] 12:32:15 deposit - 742156937 HAM…"
click at [241, 100] on button "Gigantic" at bounding box center [230, 103] width 44 height 16
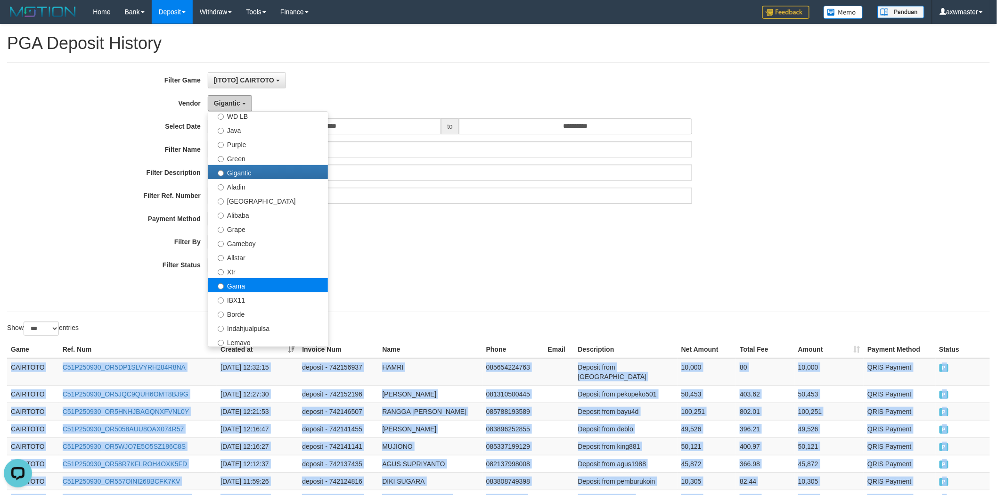
scroll to position [105, 0]
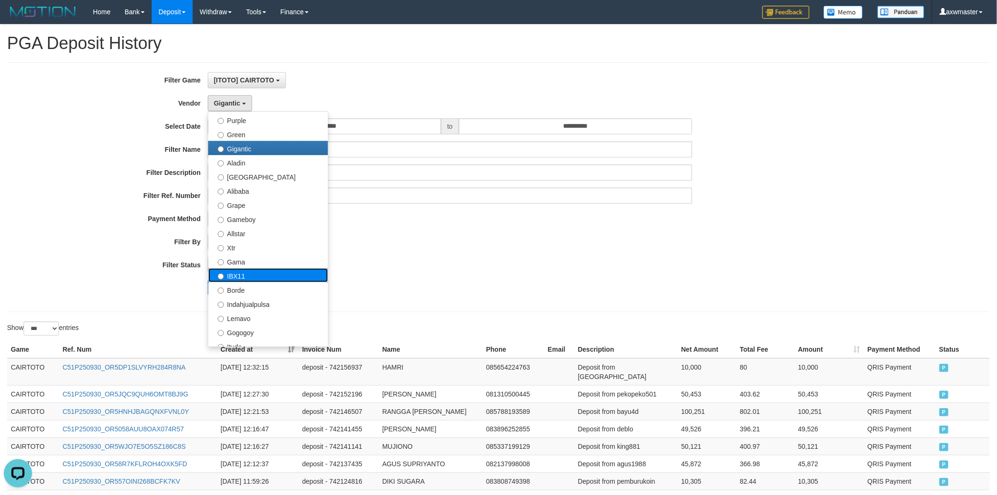
click at [274, 270] on label "IBX11" at bounding box center [268, 275] width 120 height 14
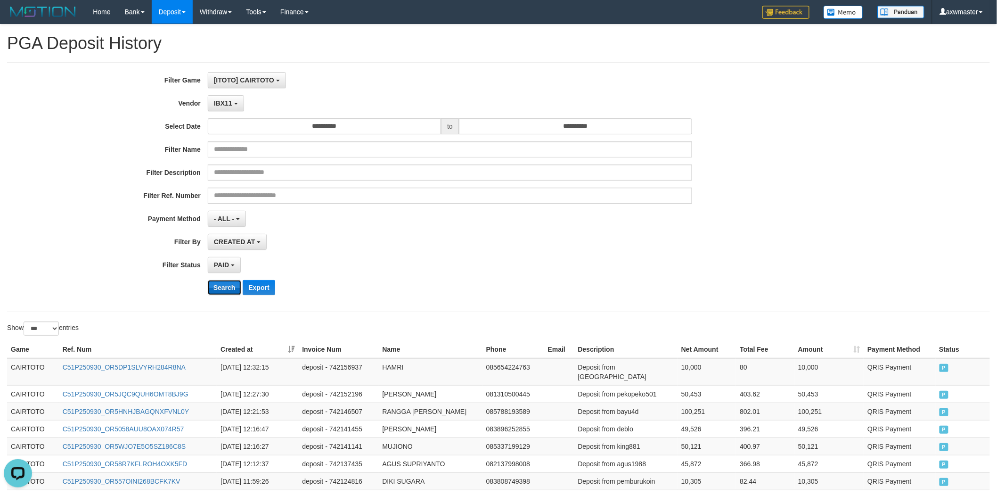
click at [235, 285] on button "Search" at bounding box center [224, 287] width 33 height 15
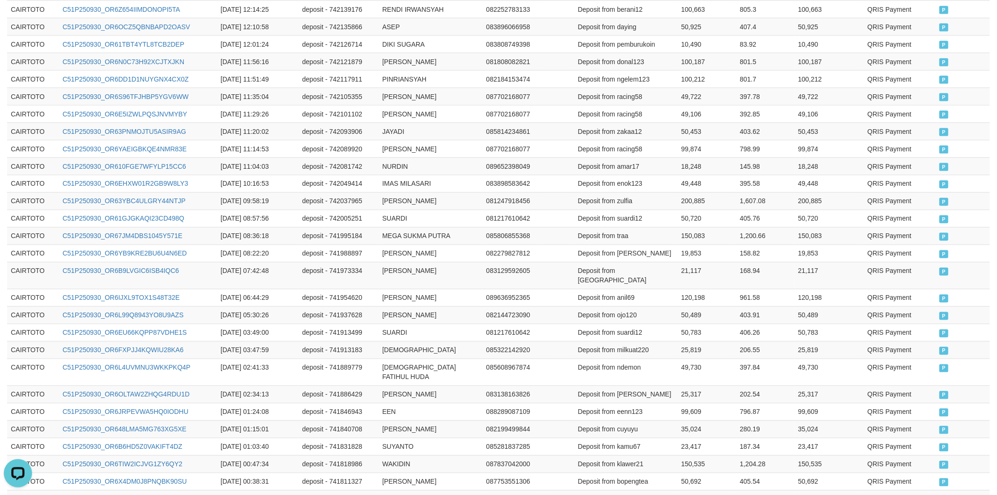
drag, startPoint x: 6, startPoint y: 364, endPoint x: 1004, endPoint y: 494, distance: 1006.6
click at [997, 494] on html "Toggle navigation Home Bank Account List Load By Website Group [ITOTO] AKARTOTO…" at bounding box center [498, 51] width 997 height 1238
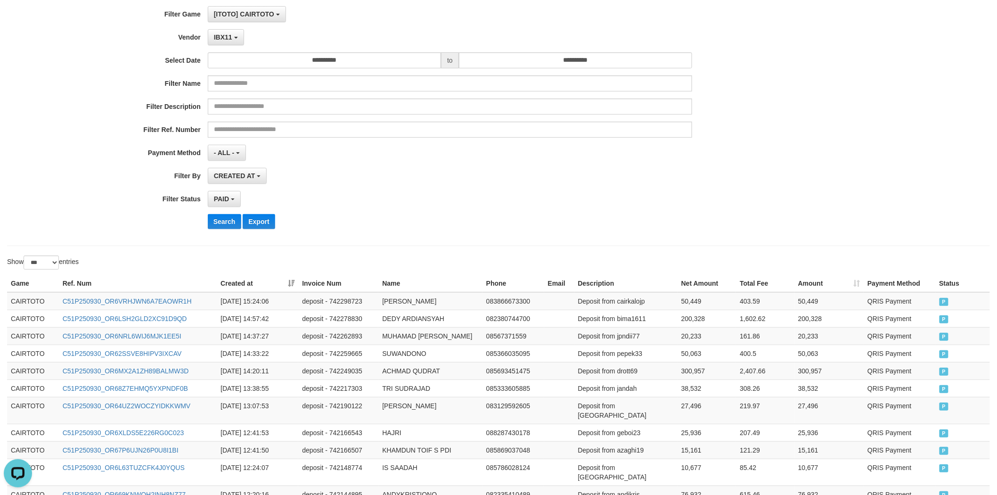
scroll to position [0, 0]
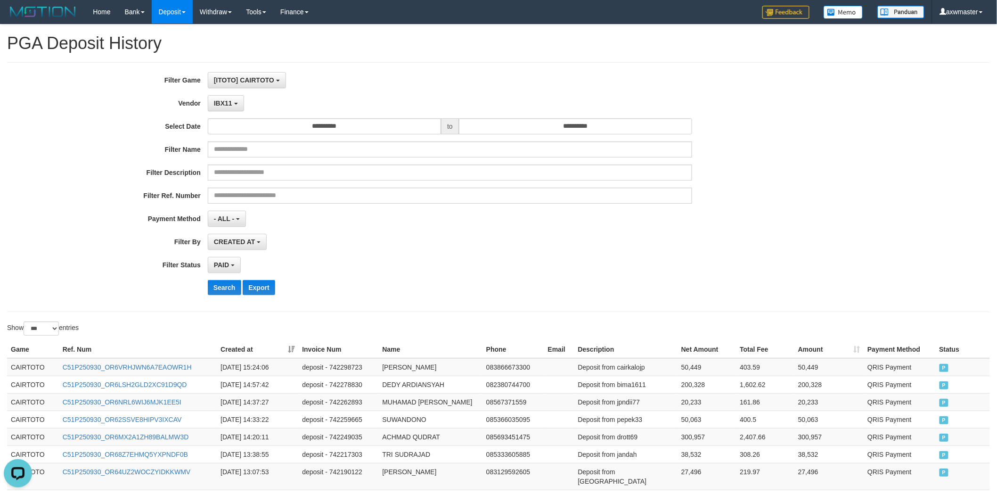
click at [406, 268] on div "PAID SELECT ALL - ALL - SELECT STATUS PENDING/UNPAID PAID CANCELED EXPIRED" at bounding box center [450, 265] width 485 height 16
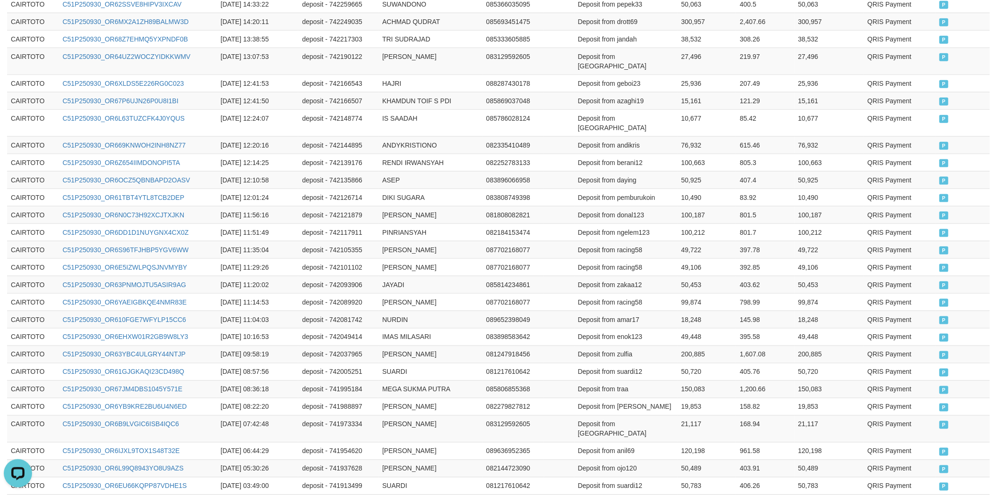
scroll to position [708, 0]
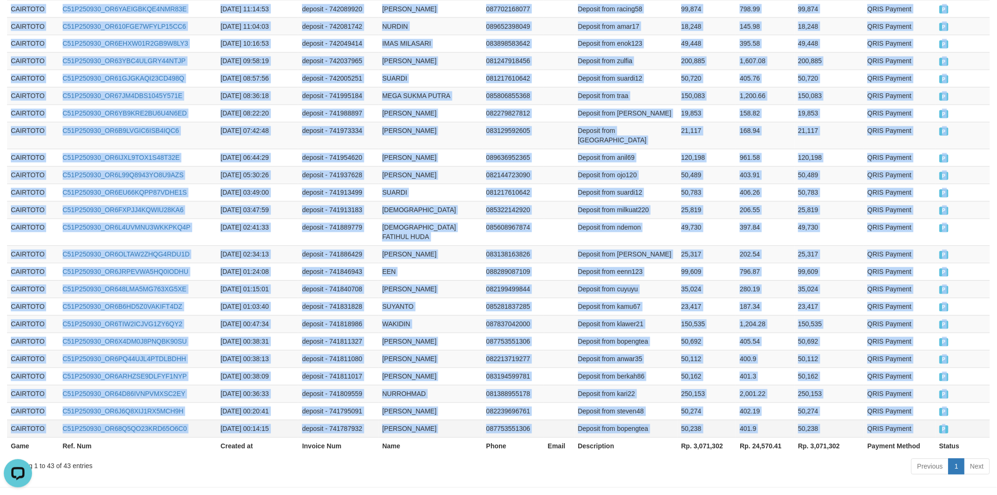
drag, startPoint x: 10, startPoint y: 363, endPoint x: 958, endPoint y: 398, distance: 948.4
click at [958, 398] on tbody "CAIRTOTO C51P250930_OR6VRHJWN6A7EAOWR1H [DATE] 15:24:06 deposit - 742298723 [PE…" at bounding box center [498, 44] width 983 height 788
copy tbody "CAIRTOTO C51P250930_OR6VRHJWN6A7EAOWR1H [DATE] 15:24:06 deposit - 742298723 [PE…"
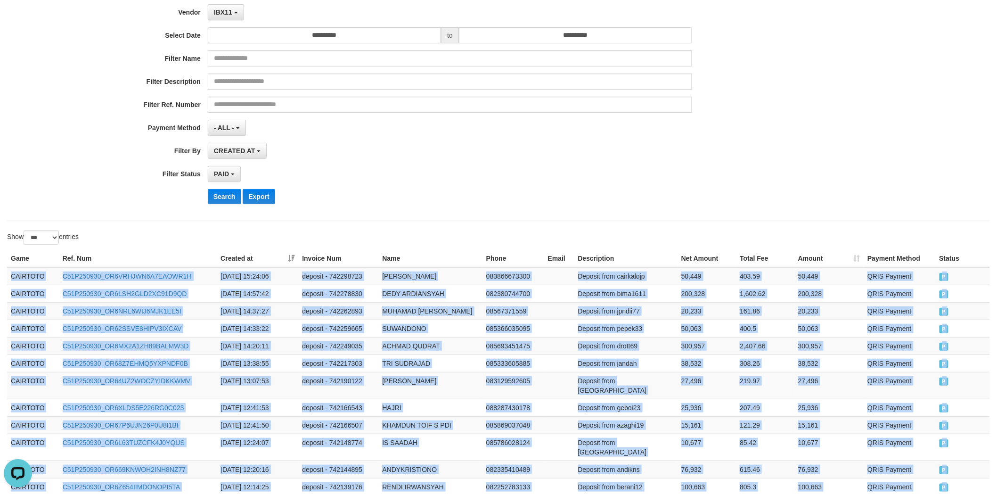
scroll to position [0, 0]
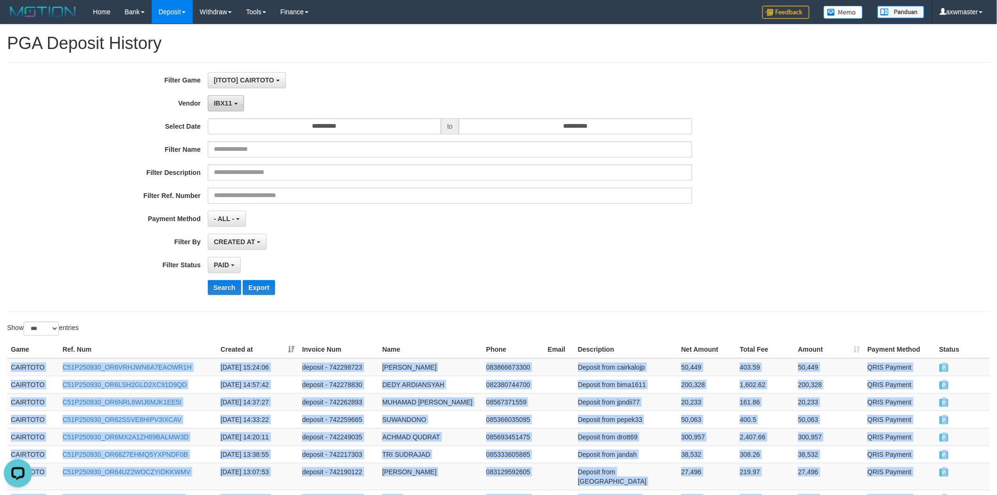
click at [225, 101] on span "IBX11" at bounding box center [223, 103] width 18 height 8
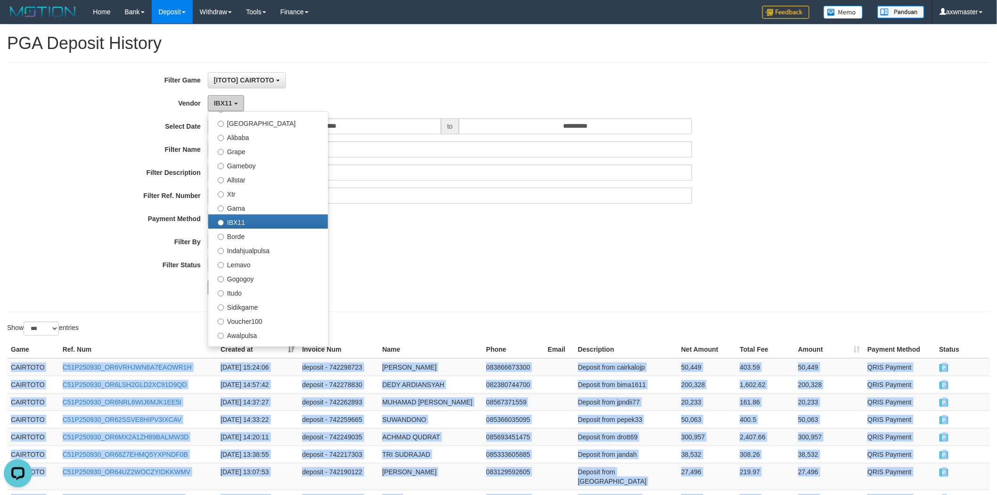
scroll to position [314, 0]
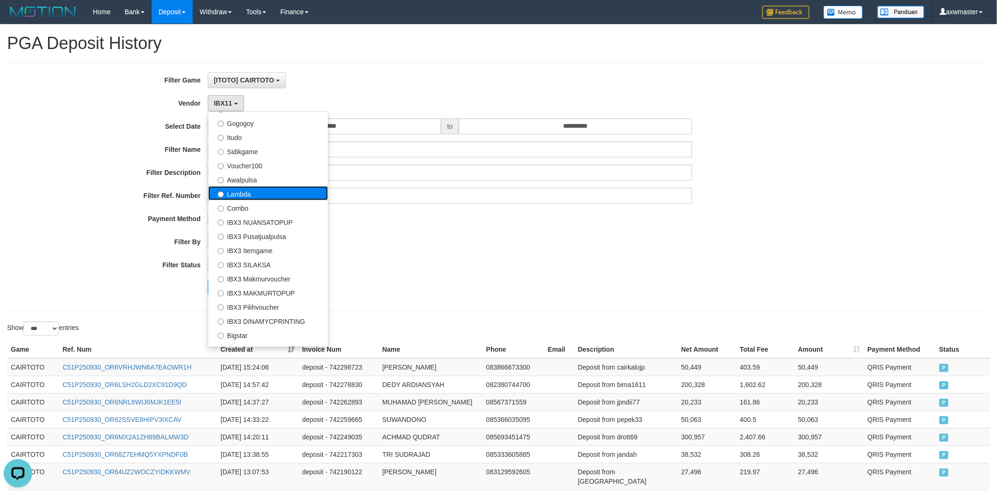
click at [269, 198] on label "Lambda" at bounding box center [268, 193] width 120 height 14
select select "**********"
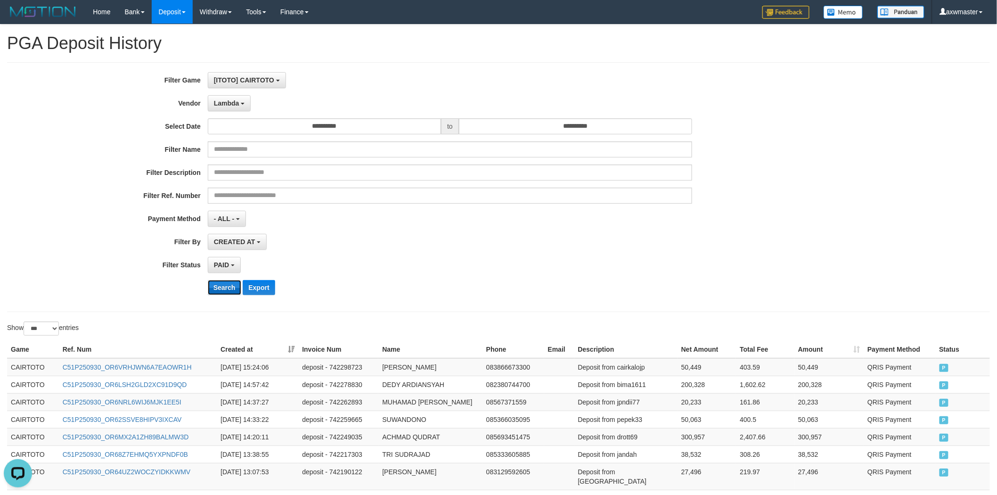
click at [228, 280] on button "Search" at bounding box center [224, 287] width 33 height 15
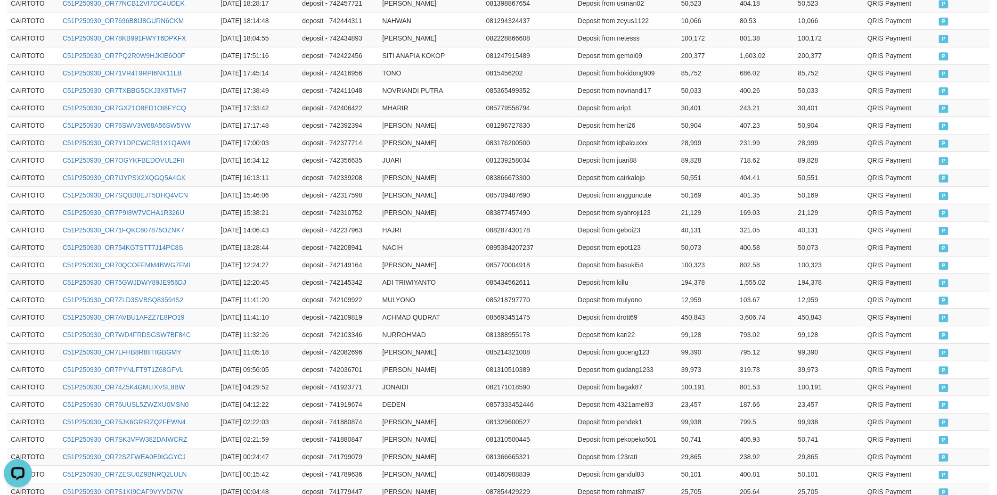
scroll to position [996, 0]
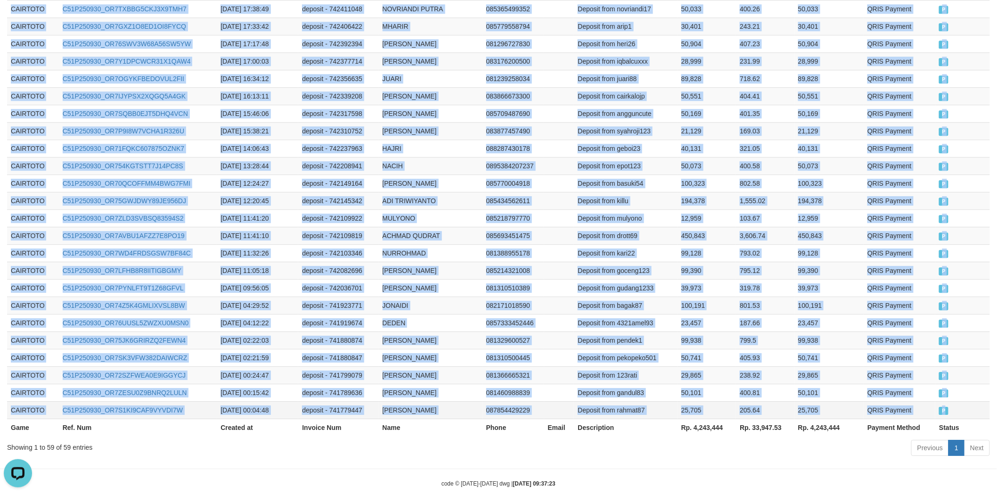
drag, startPoint x: 9, startPoint y: 366, endPoint x: 974, endPoint y: 383, distance: 964.4
